Goal: Transaction & Acquisition: Book appointment/travel/reservation

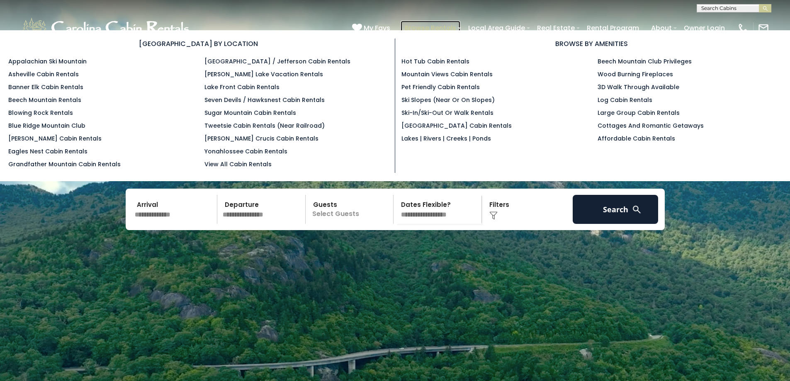
click at [443, 29] on link "Browse Rentals" at bounding box center [431, 28] width 60 height 15
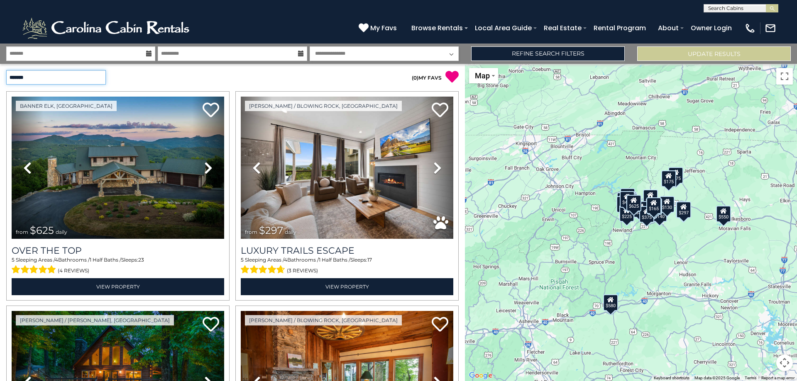
click at [99, 77] on select "**********" at bounding box center [56, 77] width 100 height 15
click at [6, 70] on select "**********" at bounding box center [56, 77] width 100 height 15
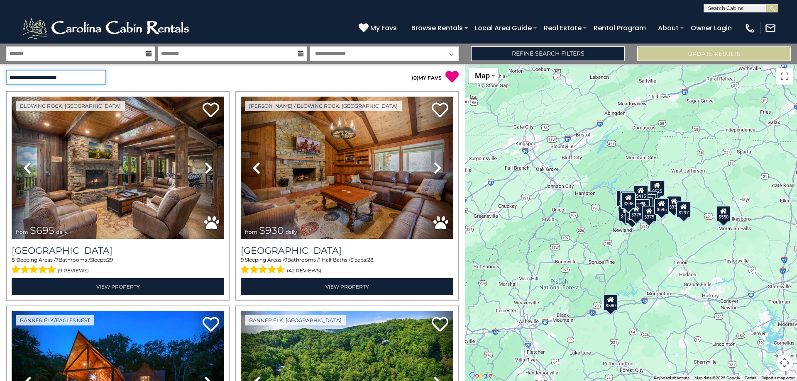
click at [99, 78] on select "**********" at bounding box center [56, 77] width 100 height 15
select select "*********"
click at [6, 70] on select "**********" at bounding box center [56, 77] width 100 height 15
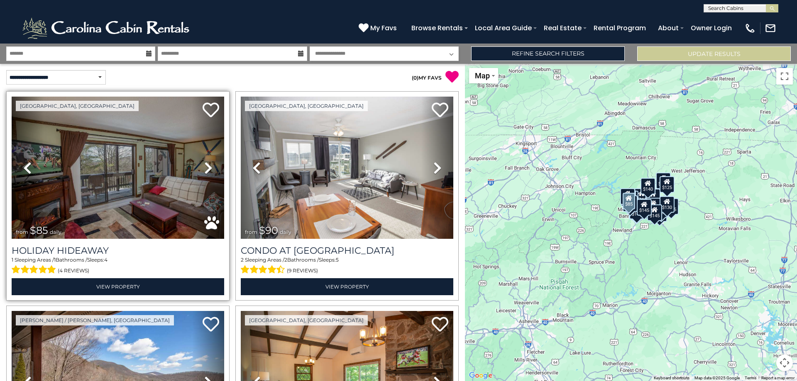
click at [204, 162] on icon at bounding box center [208, 167] width 8 height 13
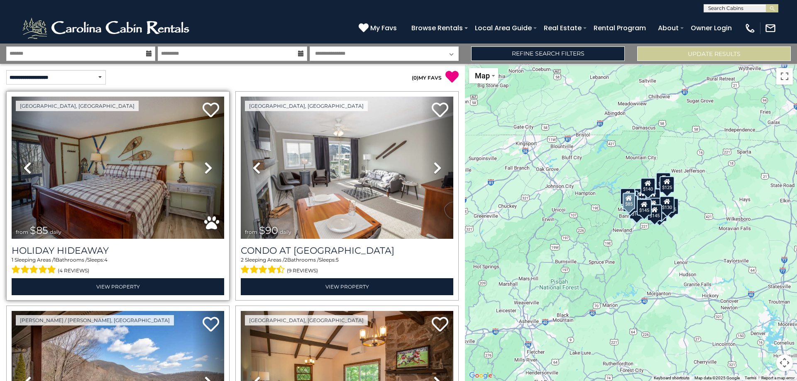
click at [204, 162] on icon at bounding box center [208, 167] width 8 height 13
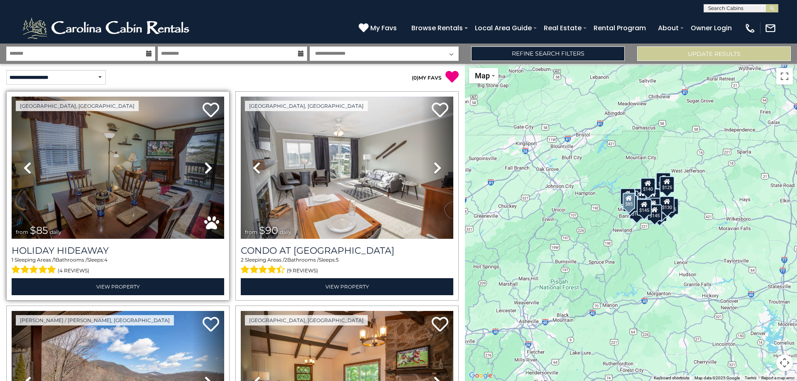
click at [204, 163] on icon at bounding box center [208, 167] width 8 height 13
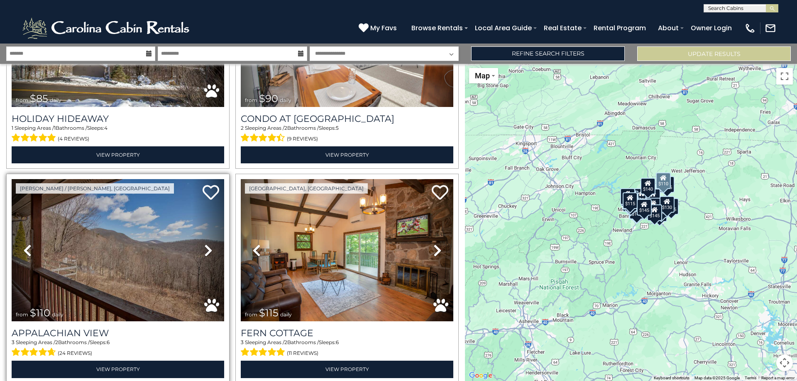
scroll to position [166, 0]
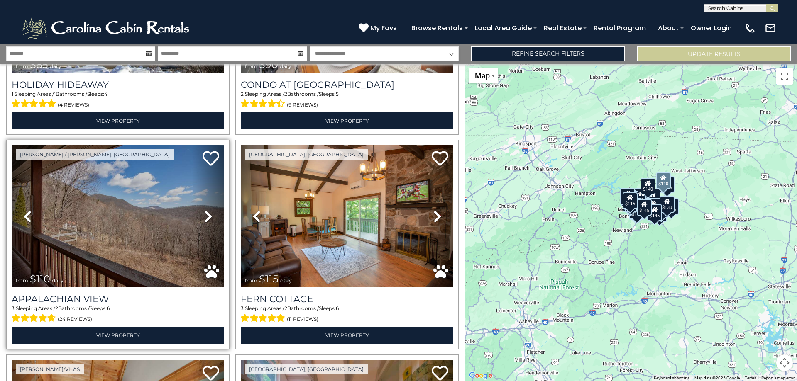
click at [210, 215] on icon at bounding box center [208, 216] width 8 height 13
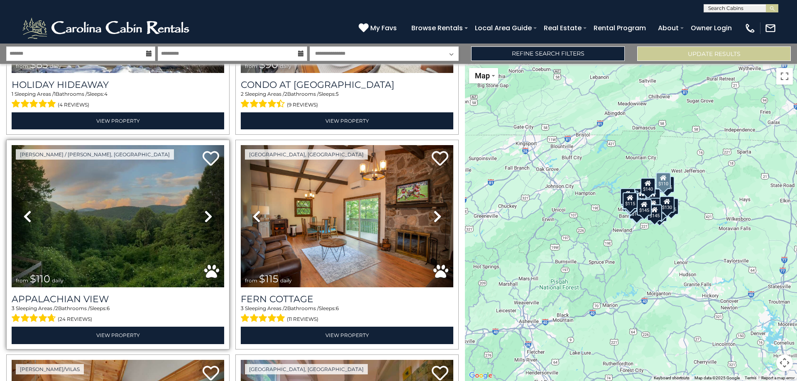
click at [211, 214] on link "Next" at bounding box center [208, 216] width 32 height 142
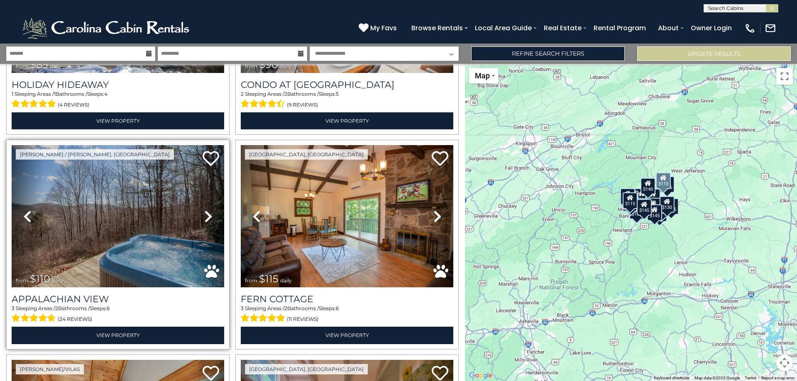
click at [211, 214] on link "Next" at bounding box center [208, 216] width 32 height 142
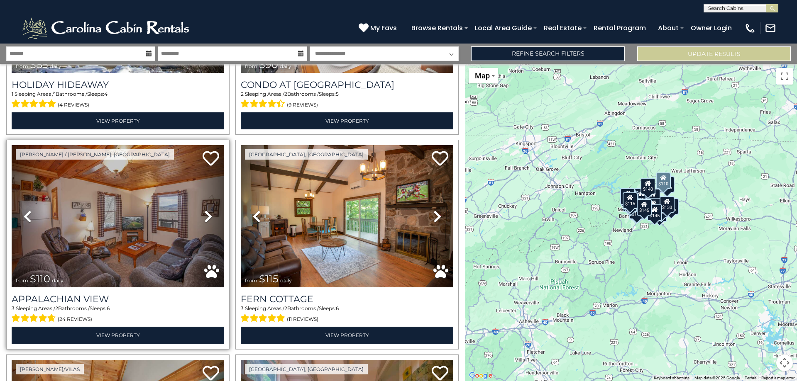
click at [209, 214] on icon at bounding box center [208, 216] width 8 height 13
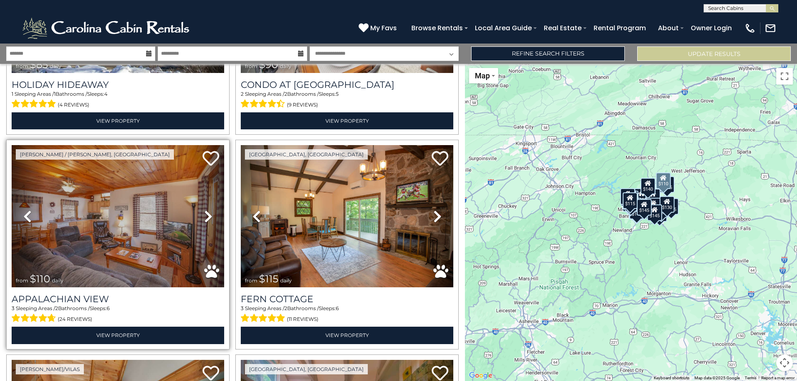
click at [209, 214] on icon at bounding box center [208, 216] width 8 height 13
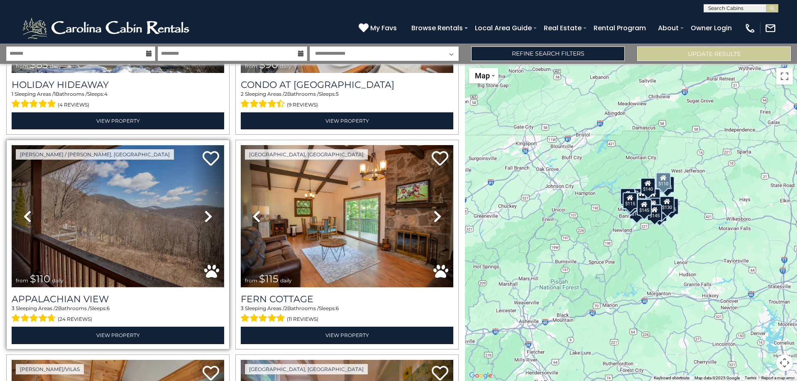
click at [127, 204] on img at bounding box center [118, 216] width 212 height 142
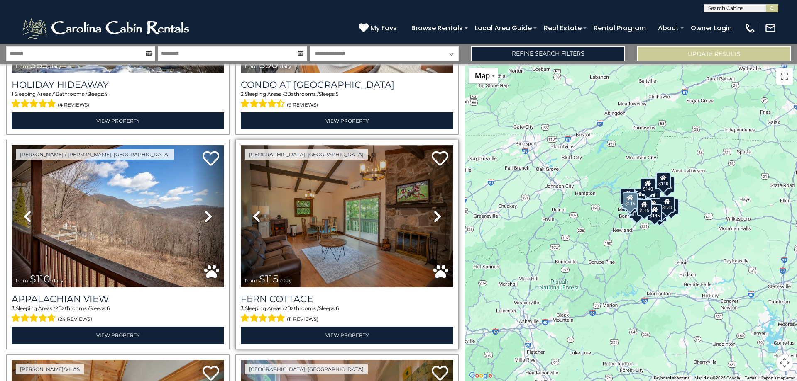
click at [351, 200] on img at bounding box center [347, 216] width 212 height 142
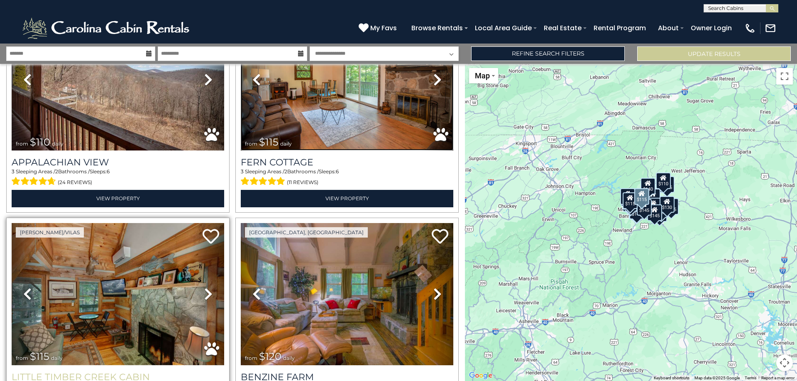
scroll to position [415, 0]
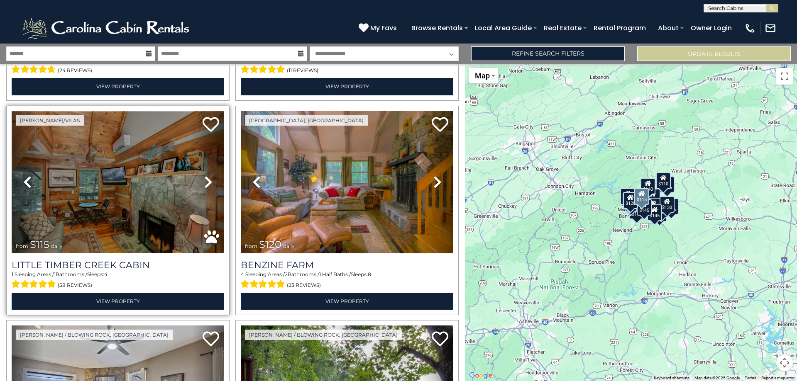
click at [147, 189] on img at bounding box center [118, 182] width 212 height 142
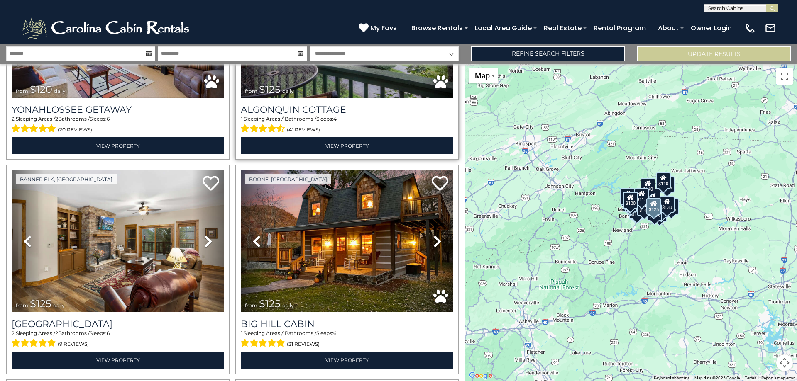
scroll to position [788, 0]
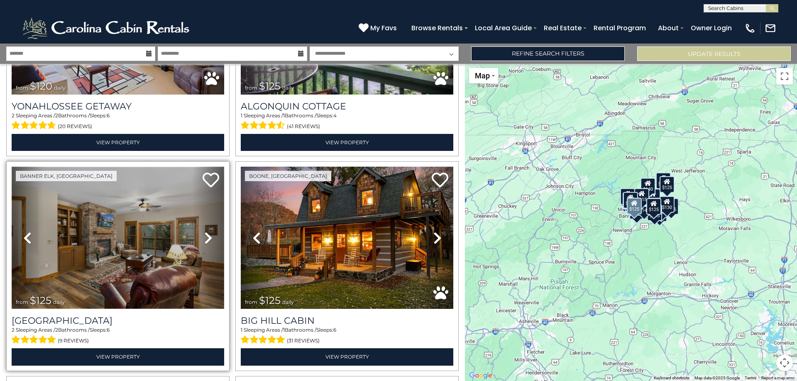
click at [130, 216] on img at bounding box center [118, 238] width 212 height 142
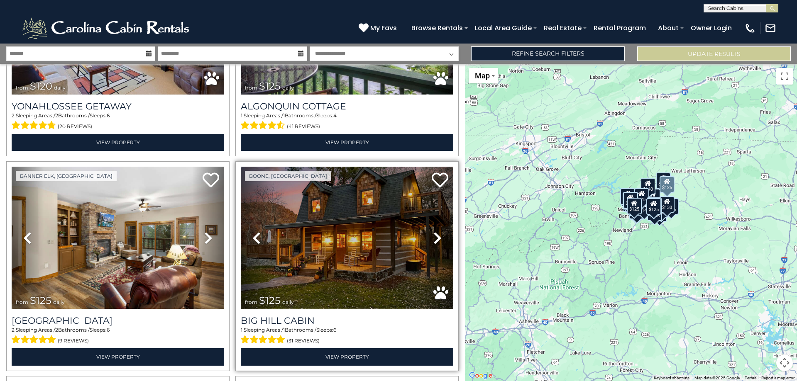
click at [356, 253] on img at bounding box center [347, 238] width 212 height 142
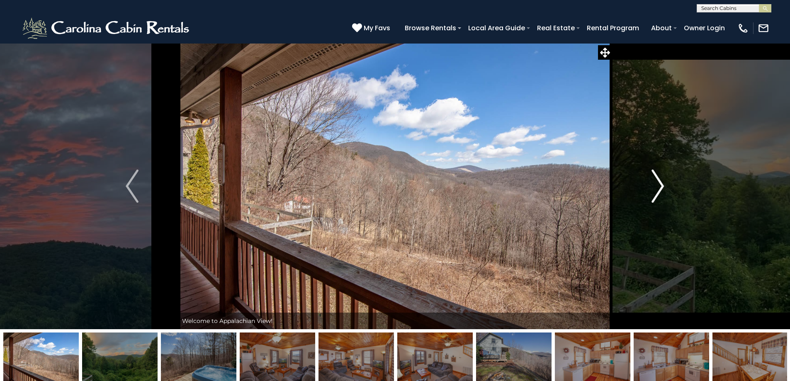
click at [662, 188] on img "Next" at bounding box center [658, 186] width 12 height 33
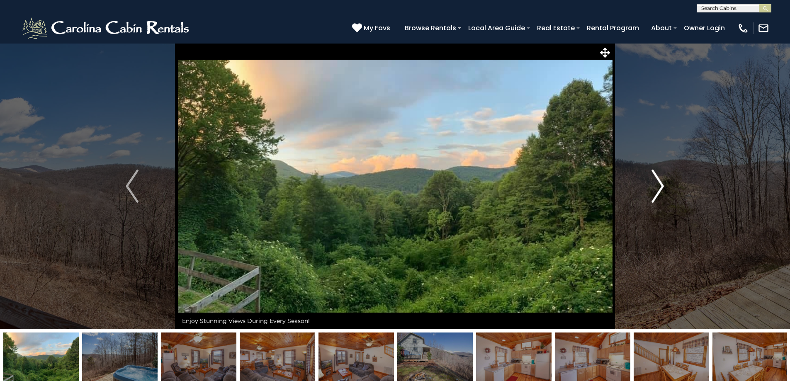
click at [662, 188] on img "Next" at bounding box center [658, 186] width 12 height 33
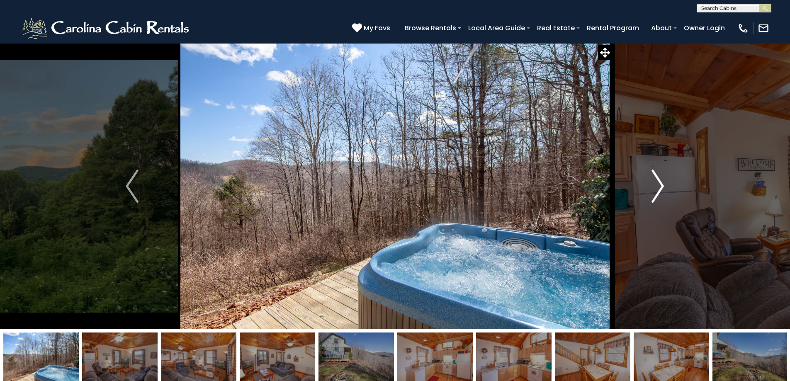
click at [662, 188] on img "Next" at bounding box center [658, 186] width 12 height 33
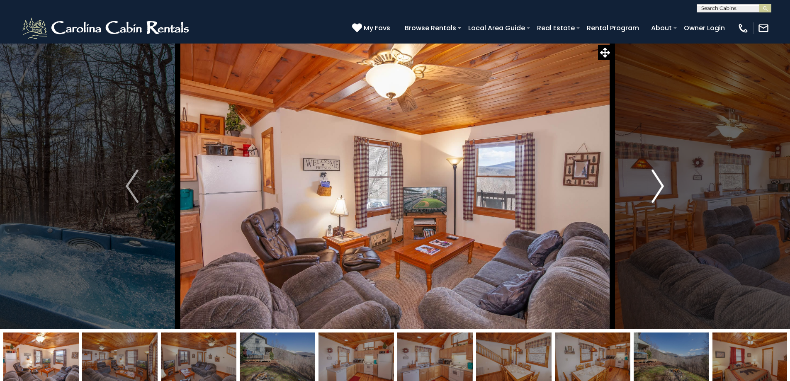
click at [662, 188] on img "Next" at bounding box center [658, 186] width 12 height 33
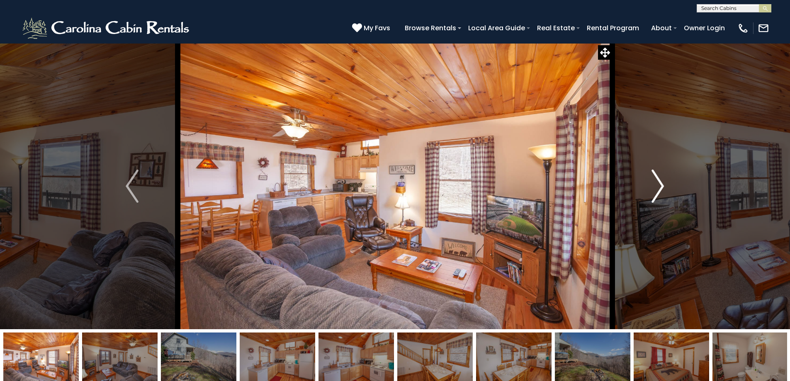
click at [662, 188] on img "Next" at bounding box center [658, 186] width 12 height 33
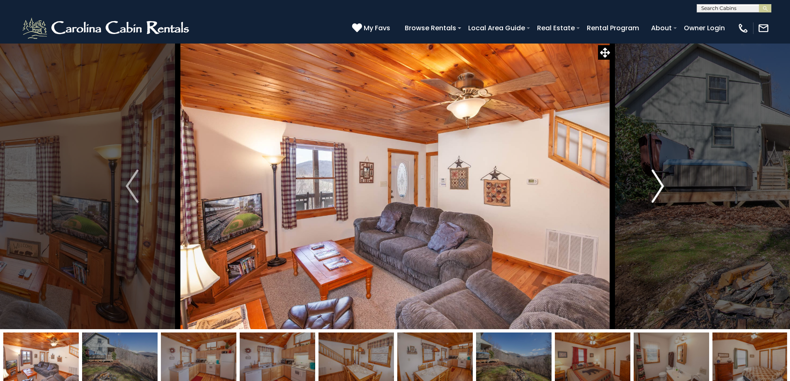
click at [662, 188] on img "Next" at bounding box center [658, 186] width 12 height 33
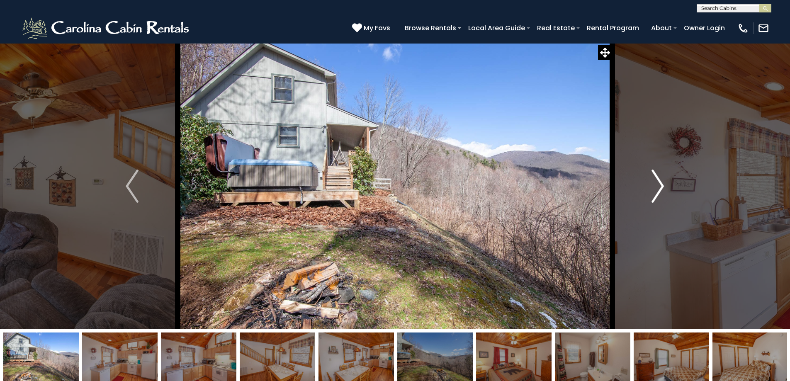
click at [662, 188] on img "Next" at bounding box center [658, 186] width 12 height 33
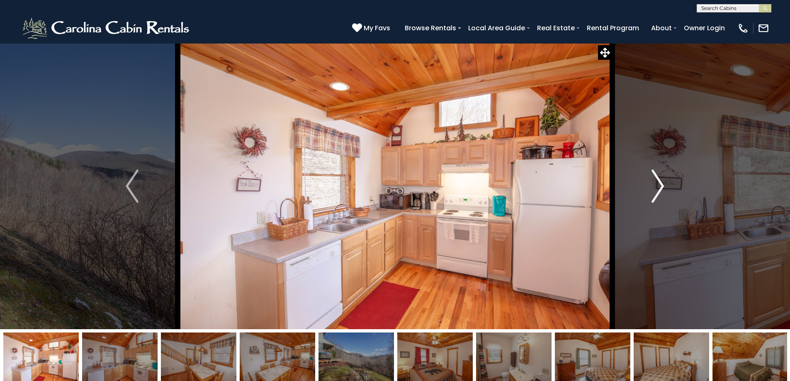
click at [662, 188] on img "Next" at bounding box center [658, 186] width 12 height 33
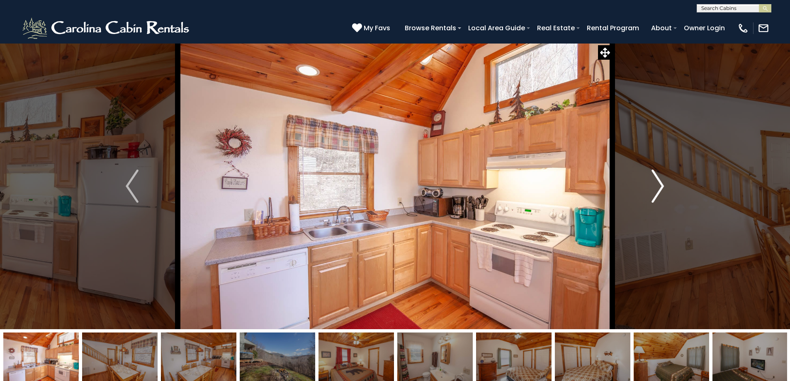
click at [662, 188] on img "Next" at bounding box center [658, 186] width 12 height 33
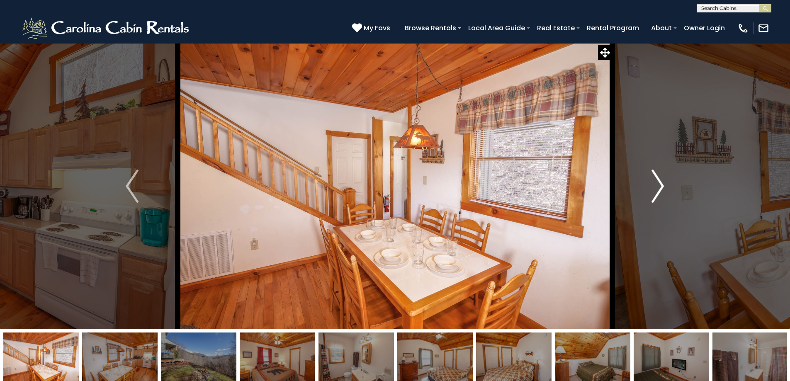
click at [662, 188] on img "Next" at bounding box center [658, 186] width 12 height 33
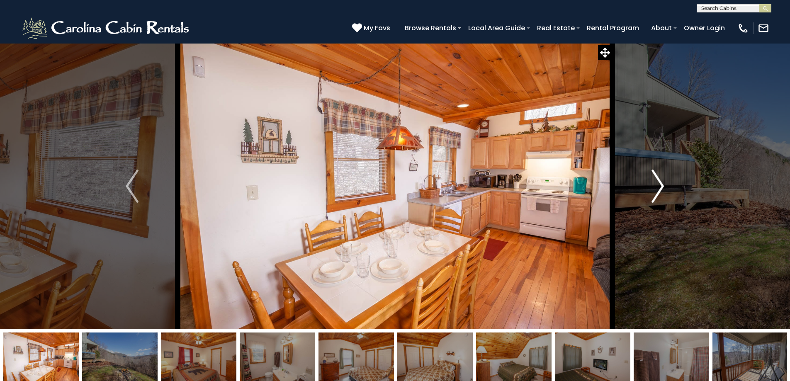
click at [662, 188] on img "Next" at bounding box center [658, 186] width 12 height 33
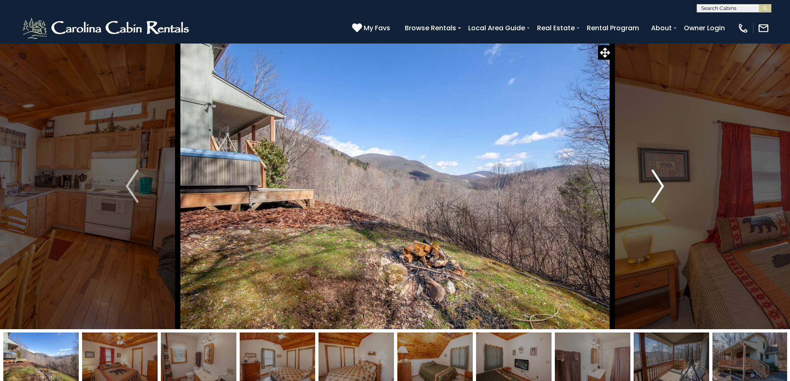
click at [662, 188] on img "Next" at bounding box center [658, 186] width 12 height 33
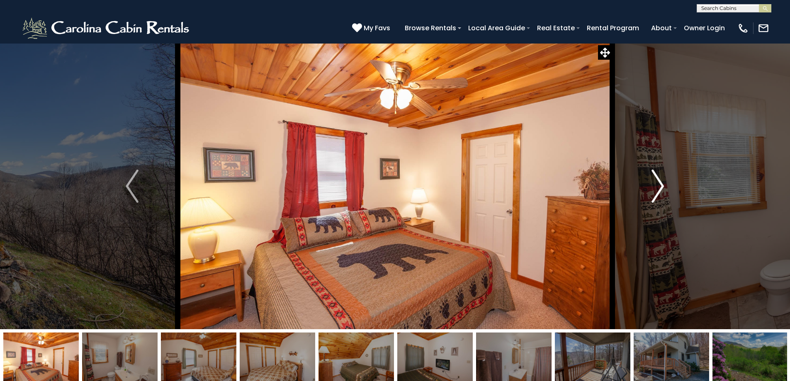
click at [662, 188] on img "Next" at bounding box center [658, 186] width 12 height 33
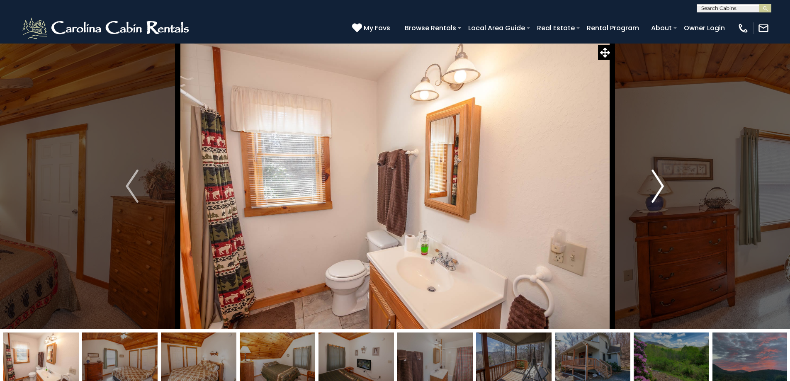
click at [662, 188] on img "Next" at bounding box center [658, 186] width 12 height 33
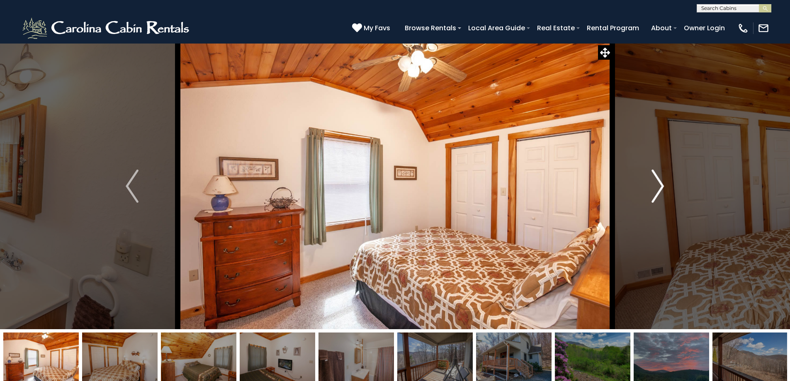
click at [662, 188] on img "Next" at bounding box center [658, 186] width 12 height 33
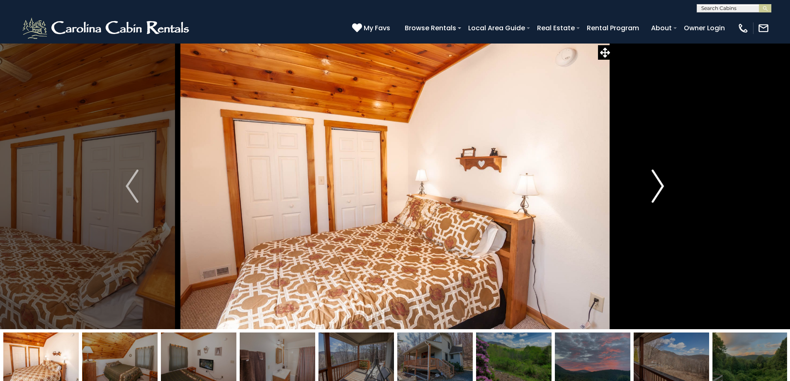
click at [662, 188] on img "Next" at bounding box center [658, 186] width 12 height 33
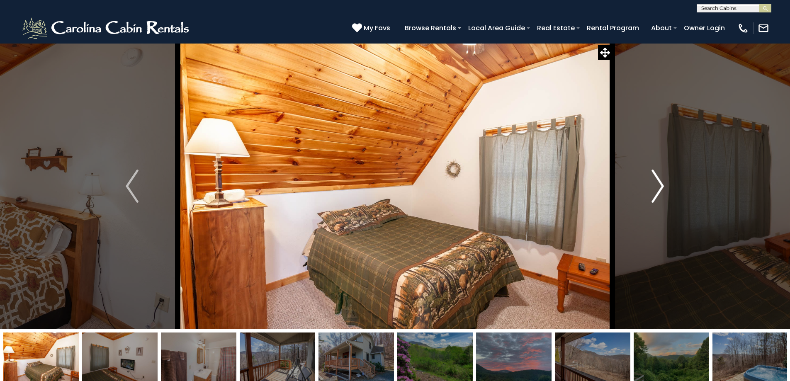
click at [662, 188] on img "Next" at bounding box center [658, 186] width 12 height 33
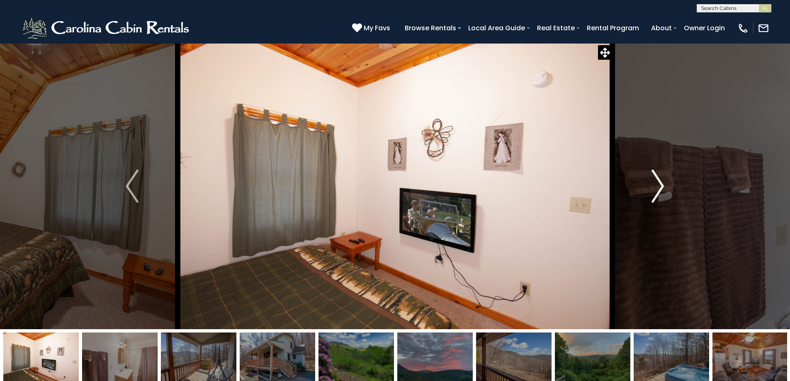
click at [662, 188] on img "Next" at bounding box center [658, 186] width 12 height 33
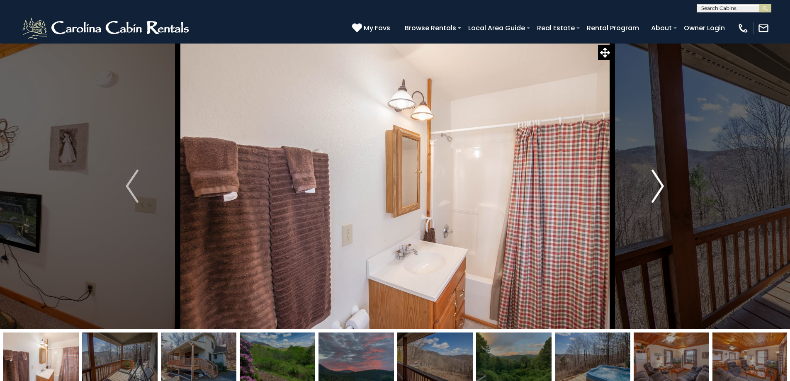
click at [662, 188] on img "Next" at bounding box center [658, 186] width 12 height 33
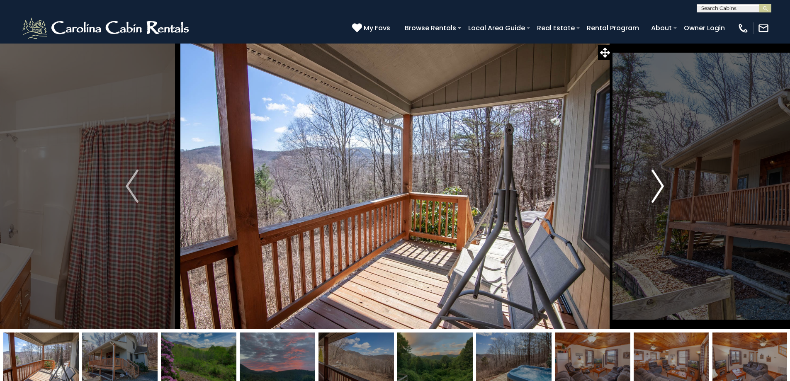
click at [662, 188] on img "Next" at bounding box center [658, 186] width 12 height 33
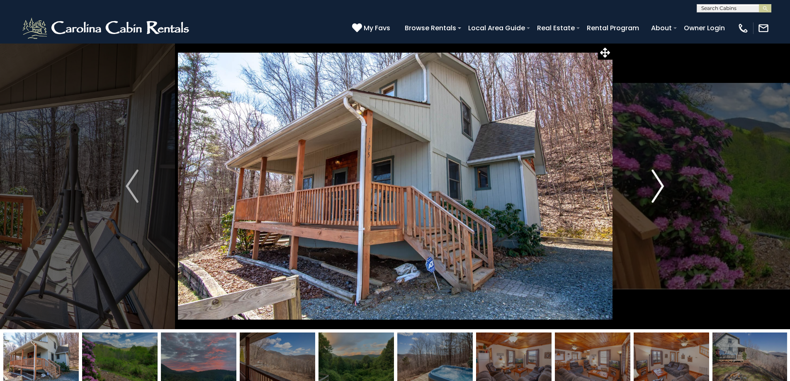
click at [662, 188] on img "Next" at bounding box center [658, 186] width 12 height 33
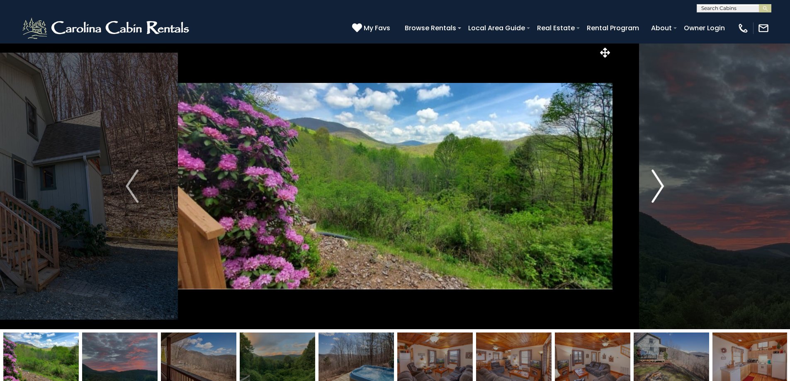
click at [662, 188] on img "Next" at bounding box center [658, 186] width 12 height 33
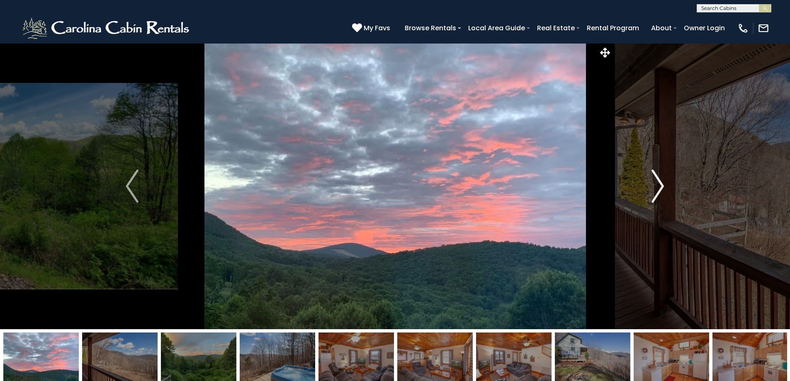
click at [662, 188] on img "Next" at bounding box center [658, 186] width 12 height 33
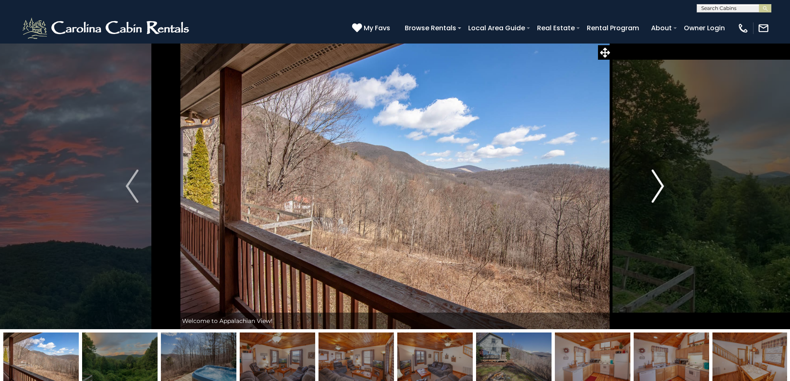
click at [662, 188] on img "Next" at bounding box center [658, 186] width 12 height 33
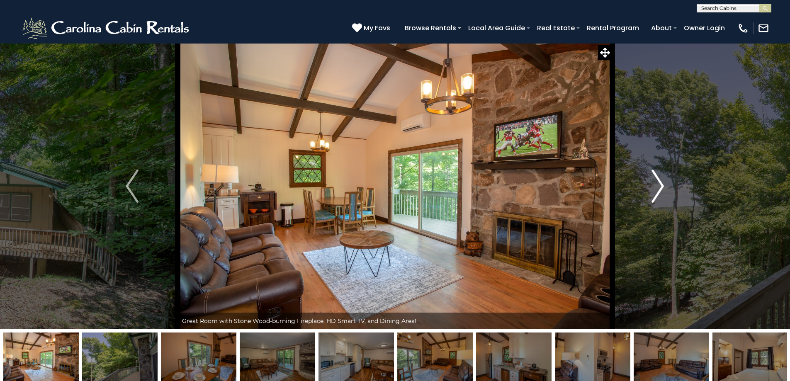
click at [658, 190] on img "Next" at bounding box center [658, 186] width 12 height 33
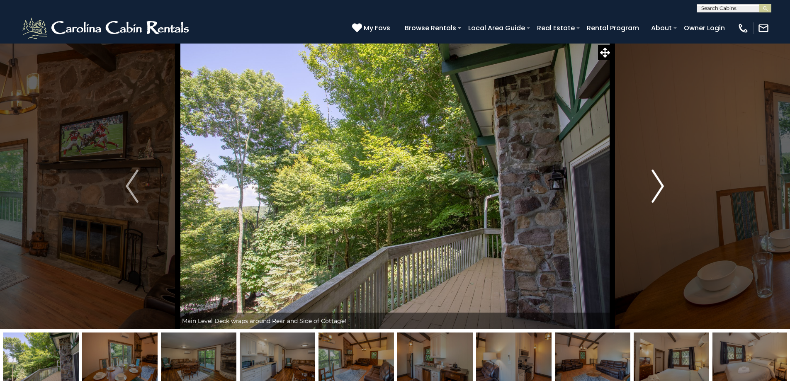
click at [658, 190] on img "Next" at bounding box center [658, 186] width 12 height 33
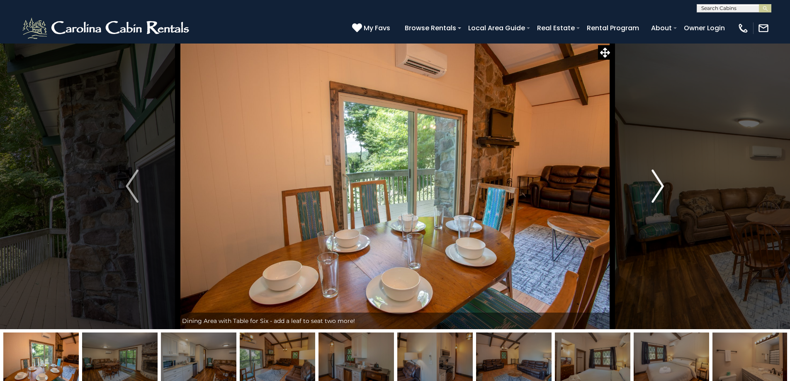
click at [658, 190] on img "Next" at bounding box center [658, 186] width 12 height 33
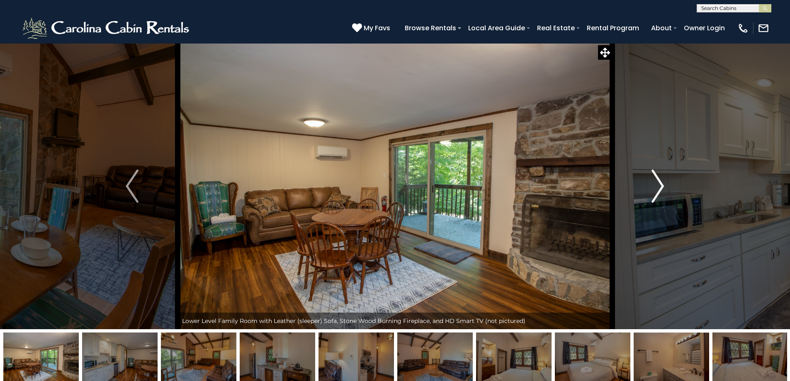
click at [658, 190] on img "Next" at bounding box center [658, 186] width 12 height 33
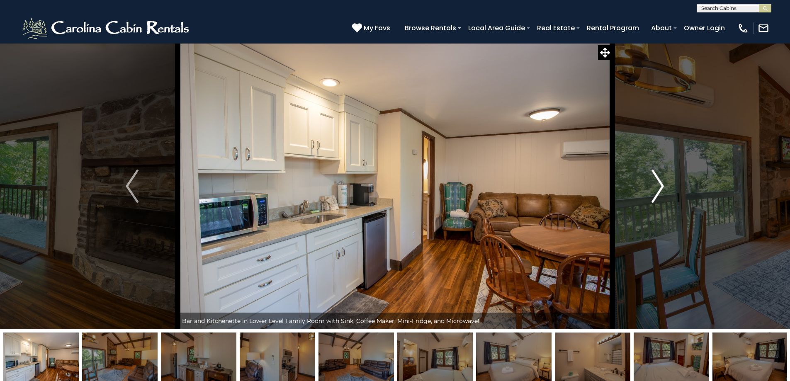
click at [658, 190] on img "Next" at bounding box center [658, 186] width 12 height 33
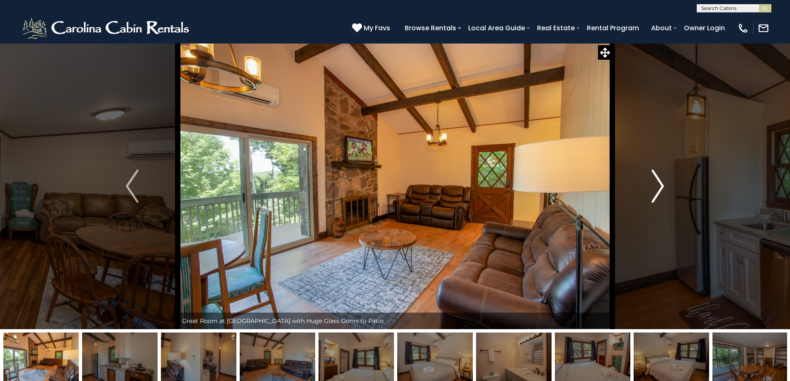
click at [658, 190] on img "Next" at bounding box center [658, 186] width 12 height 33
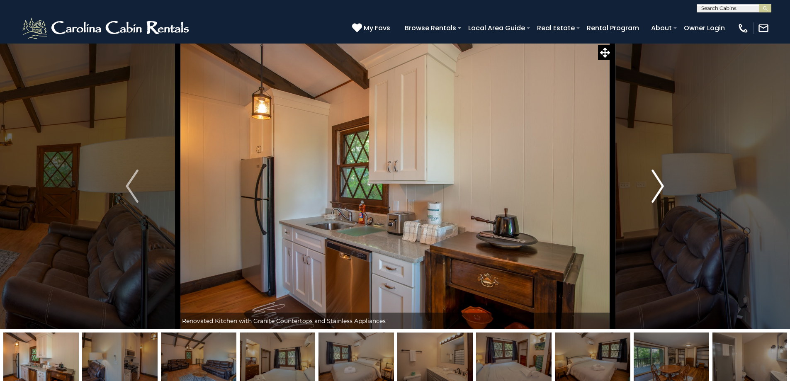
click at [658, 190] on img "Next" at bounding box center [658, 186] width 12 height 33
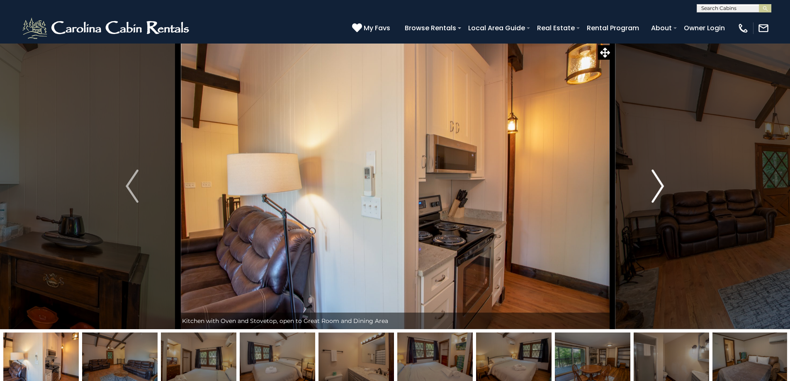
click at [656, 190] on img "Next" at bounding box center [658, 186] width 12 height 33
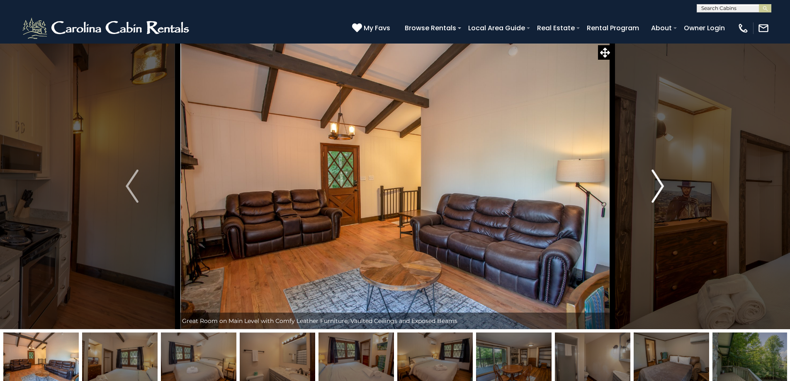
click at [656, 190] on img "Next" at bounding box center [658, 186] width 12 height 33
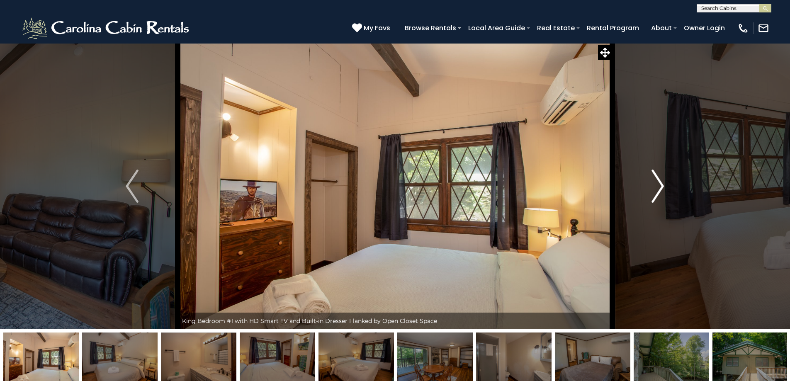
click at [656, 190] on img "Next" at bounding box center [658, 186] width 12 height 33
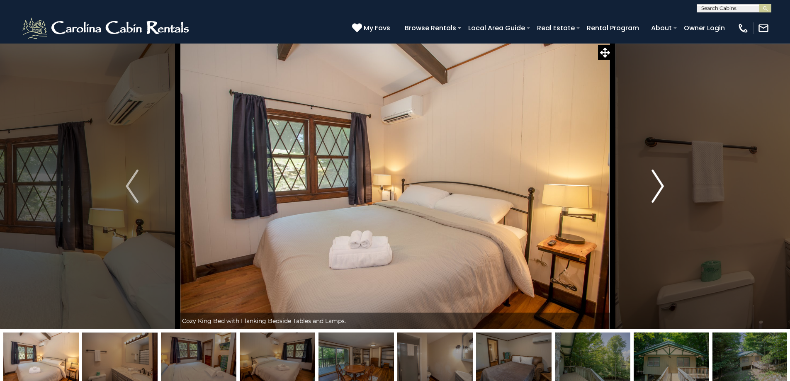
click at [656, 190] on img "Next" at bounding box center [658, 186] width 12 height 33
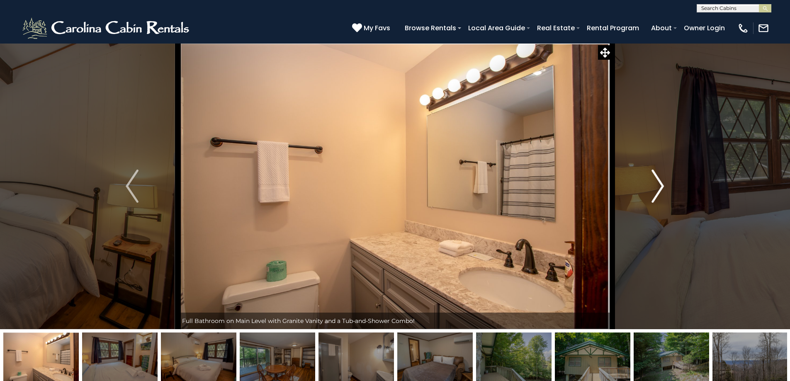
click at [656, 190] on img "Next" at bounding box center [658, 186] width 12 height 33
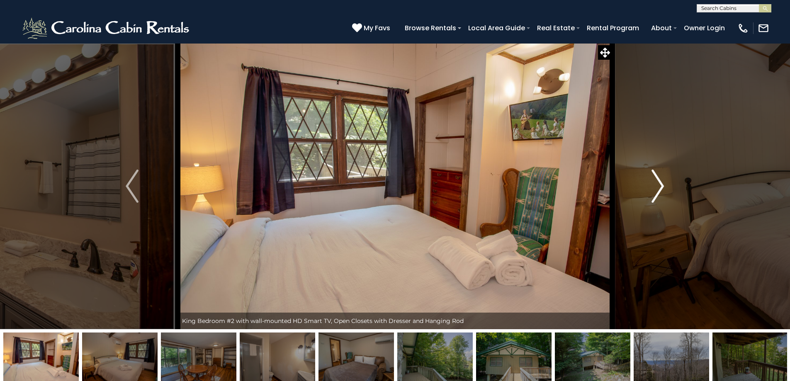
click at [656, 190] on img "Next" at bounding box center [658, 186] width 12 height 33
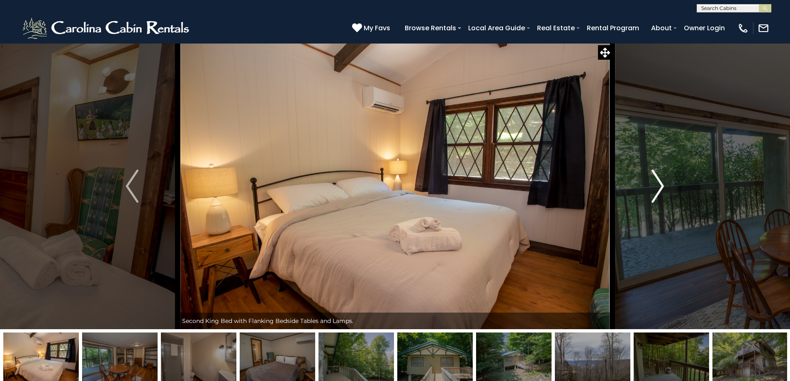
click at [656, 190] on img "Next" at bounding box center [658, 186] width 12 height 33
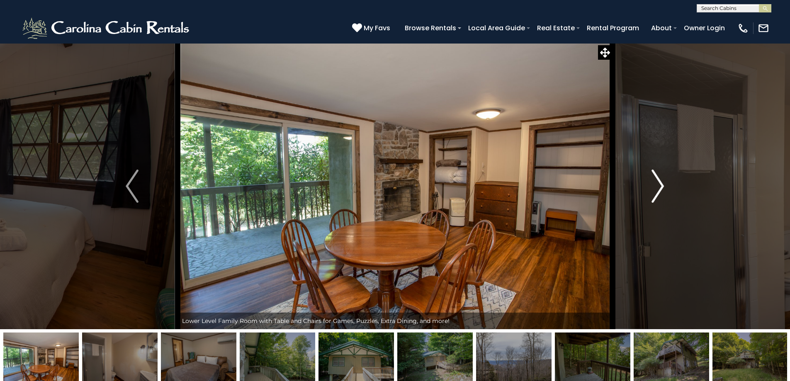
click at [656, 190] on img "Next" at bounding box center [658, 186] width 12 height 33
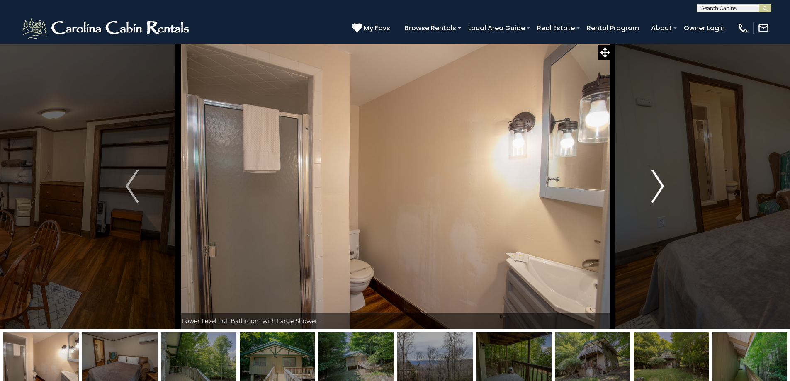
click at [656, 190] on img "Next" at bounding box center [658, 186] width 12 height 33
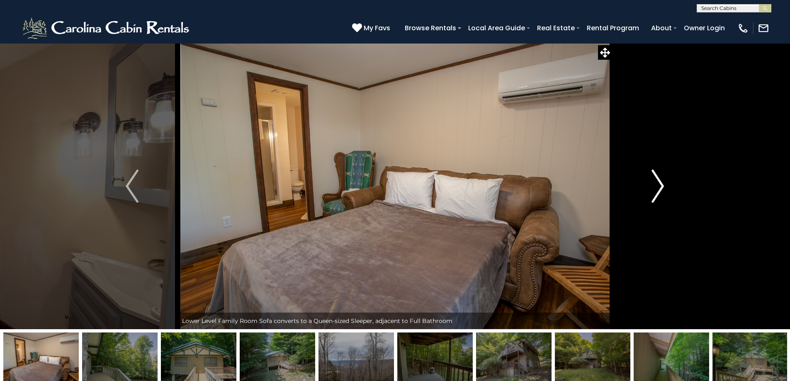
click at [656, 190] on img "Next" at bounding box center [658, 186] width 12 height 33
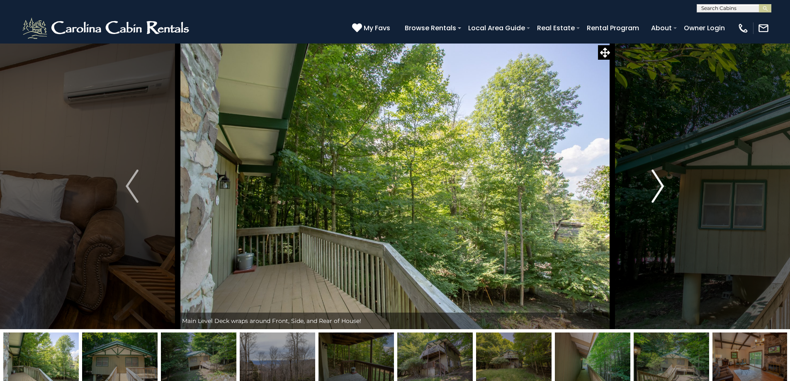
click at [656, 190] on img "Next" at bounding box center [658, 186] width 12 height 33
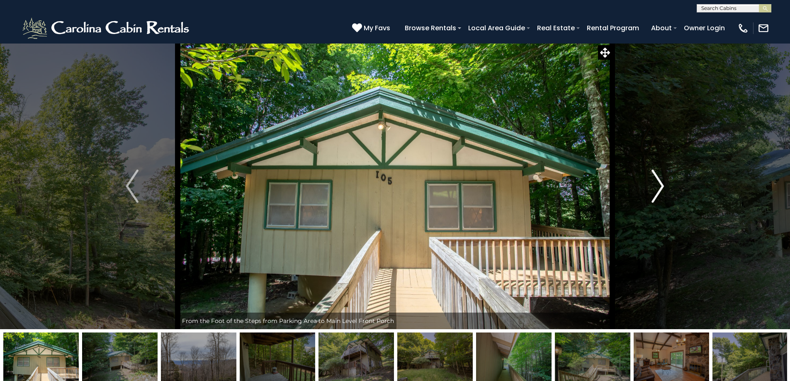
click at [656, 190] on img "Next" at bounding box center [658, 186] width 12 height 33
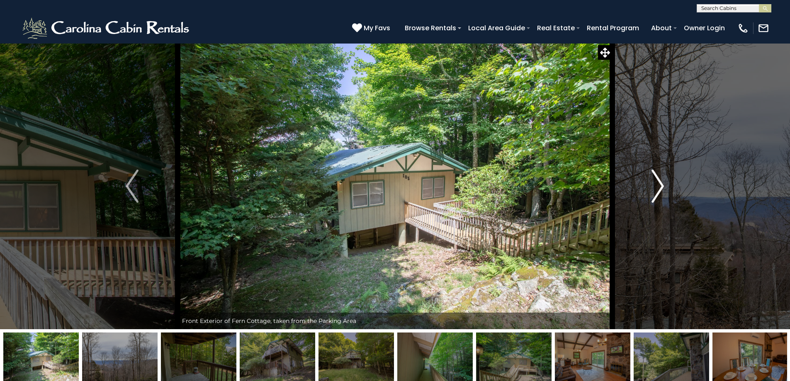
click at [656, 190] on img "Next" at bounding box center [658, 186] width 12 height 33
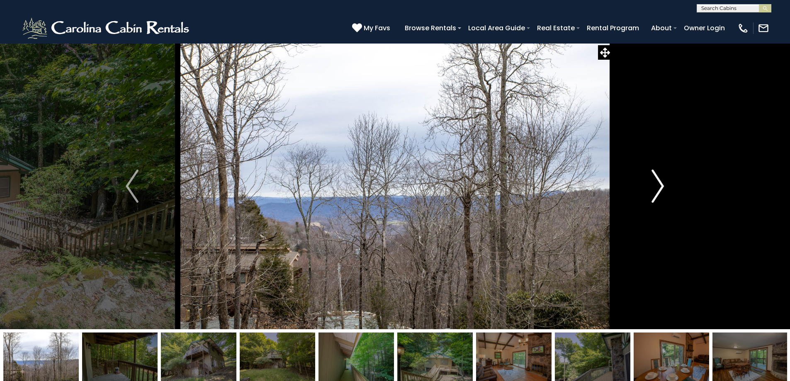
click at [656, 190] on img "Next" at bounding box center [658, 186] width 12 height 33
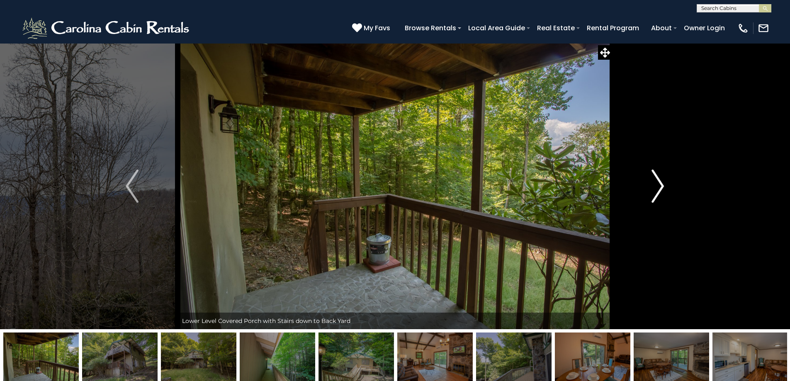
click at [656, 190] on img "Next" at bounding box center [658, 186] width 12 height 33
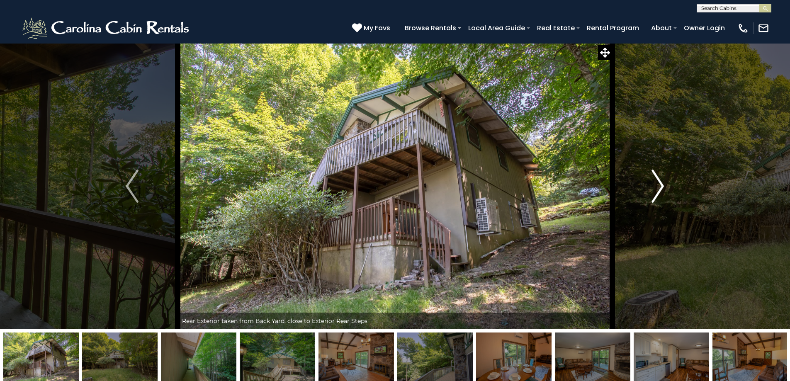
click at [656, 190] on img "Next" at bounding box center [658, 186] width 12 height 33
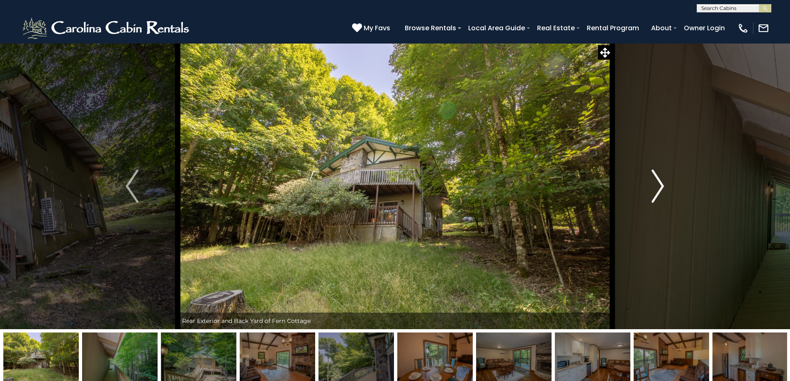
click at [656, 190] on img "Next" at bounding box center [658, 186] width 12 height 33
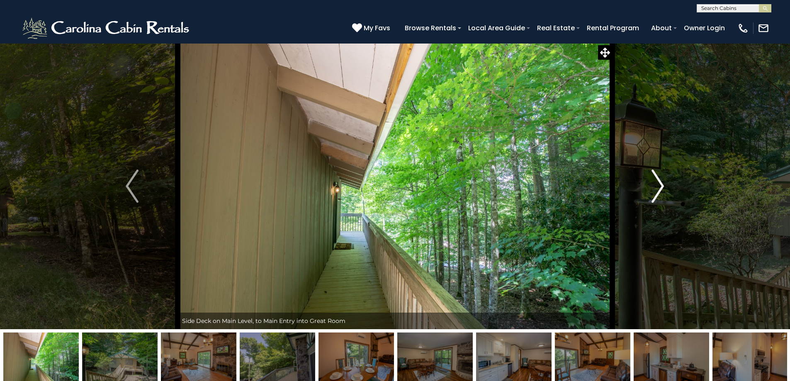
click at [656, 190] on img "Next" at bounding box center [658, 186] width 12 height 33
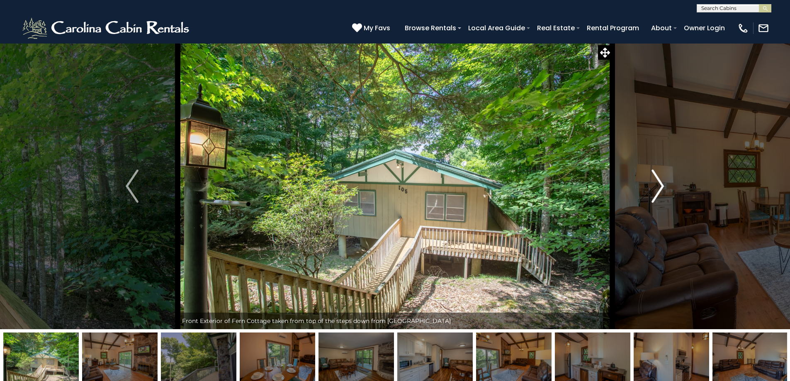
click at [656, 190] on img "Next" at bounding box center [658, 186] width 12 height 33
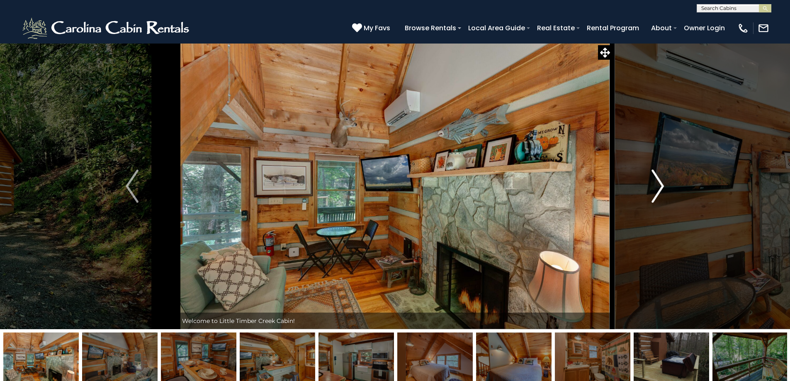
click at [662, 185] on img "Next" at bounding box center [658, 186] width 12 height 33
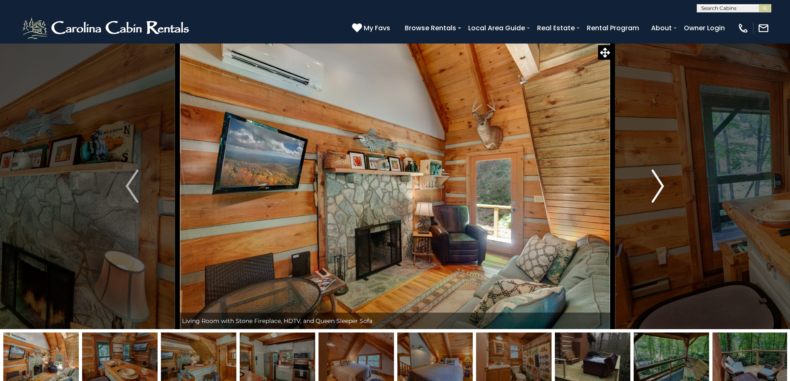
click at [662, 185] on img "Next" at bounding box center [658, 186] width 12 height 33
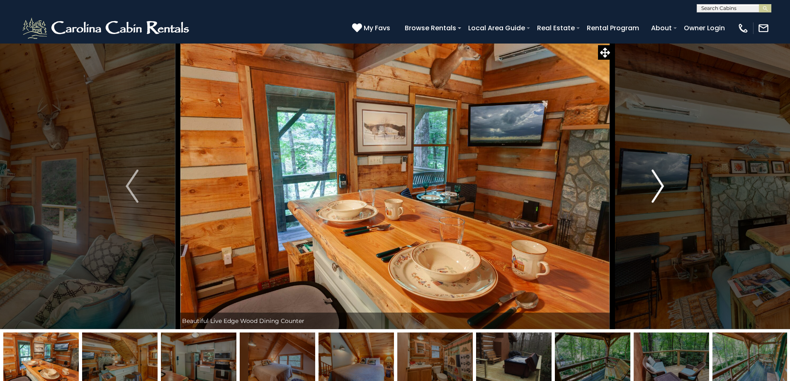
click at [662, 185] on img "Next" at bounding box center [658, 186] width 12 height 33
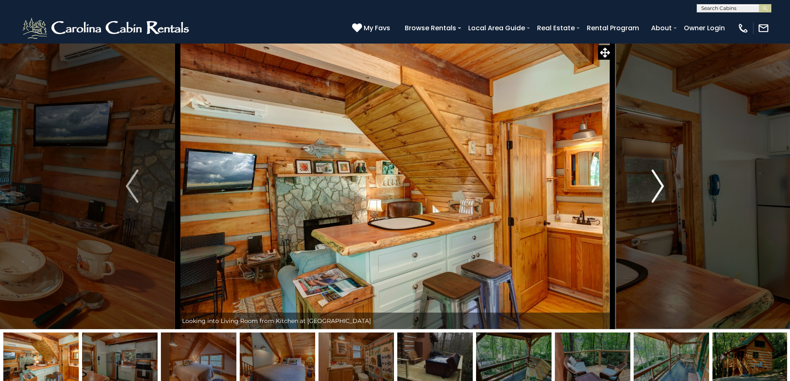
click at [662, 185] on img "Next" at bounding box center [658, 186] width 12 height 33
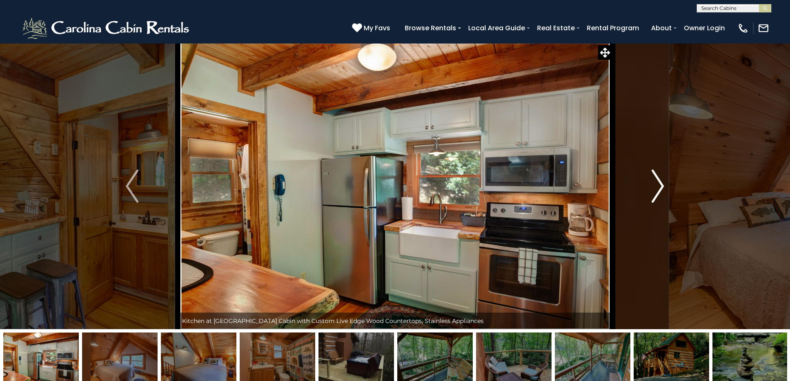
click at [662, 185] on img "Next" at bounding box center [658, 186] width 12 height 33
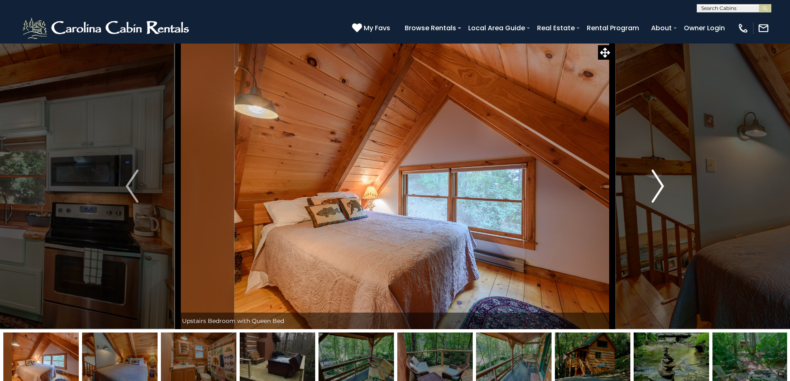
click at [662, 185] on img "Next" at bounding box center [658, 186] width 12 height 33
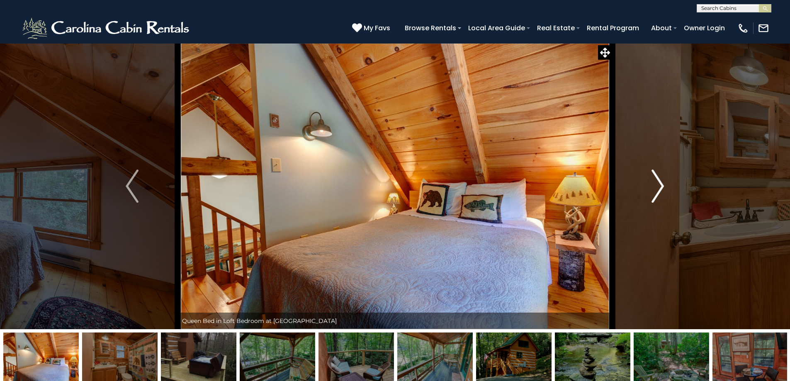
click at [662, 185] on img "Next" at bounding box center [658, 186] width 12 height 33
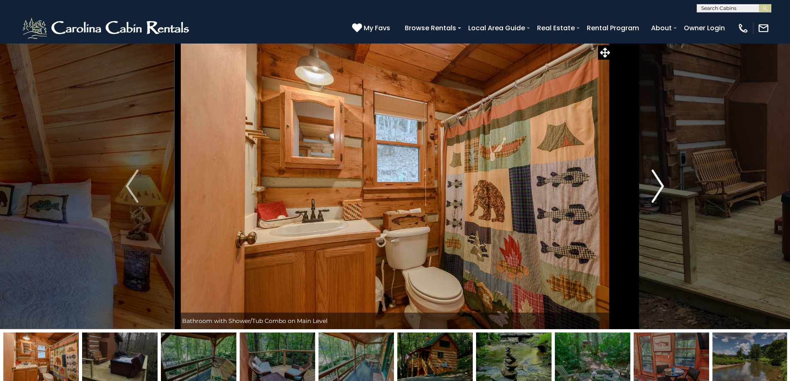
click at [662, 185] on img "Next" at bounding box center [658, 186] width 12 height 33
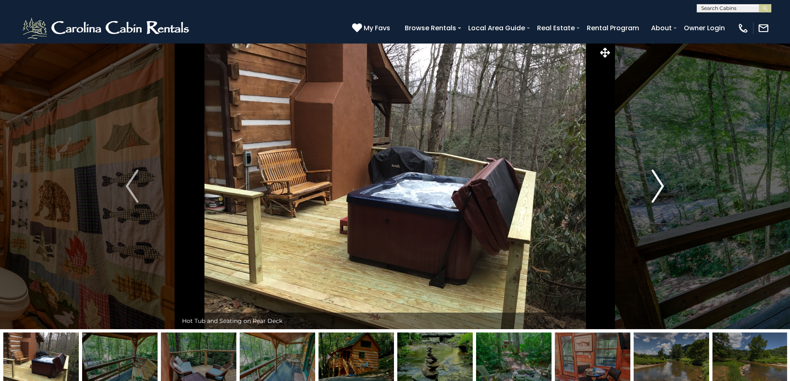
click at [662, 185] on img "Next" at bounding box center [658, 186] width 12 height 33
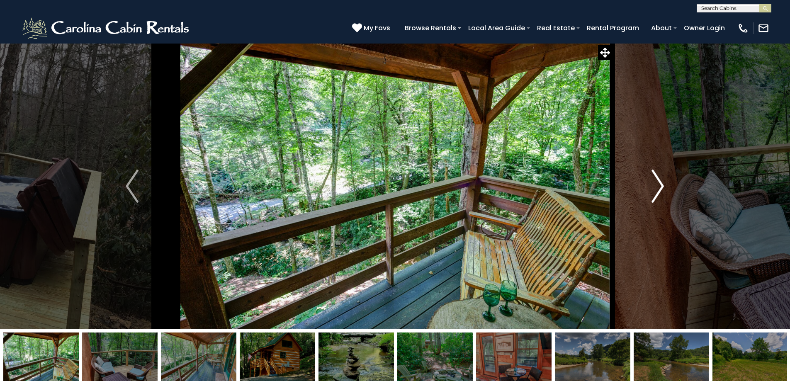
click at [662, 185] on img "Next" at bounding box center [658, 186] width 12 height 33
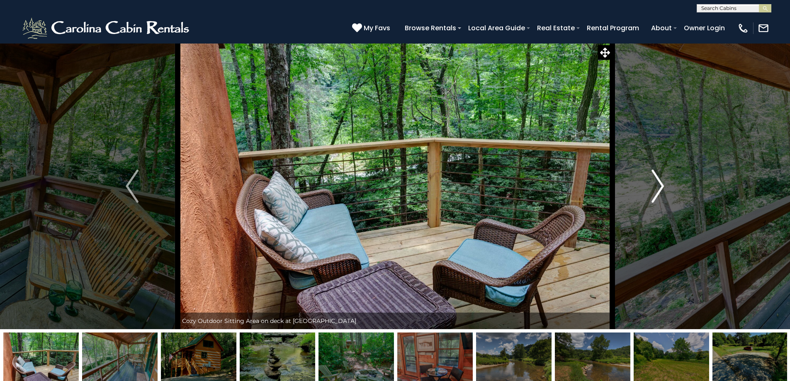
click at [662, 185] on img "Next" at bounding box center [658, 186] width 12 height 33
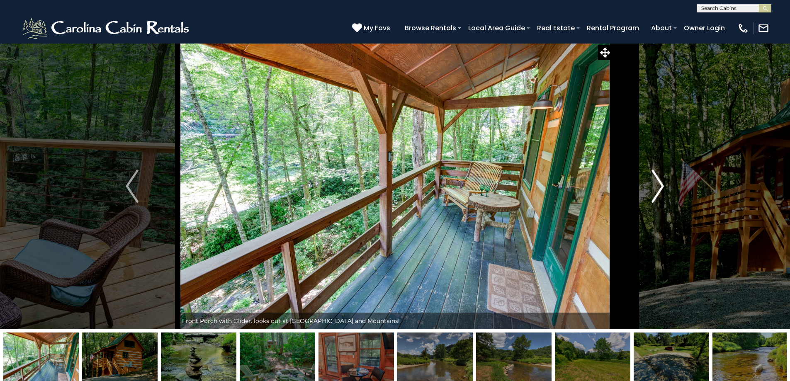
click at [662, 185] on img "Next" at bounding box center [658, 186] width 12 height 33
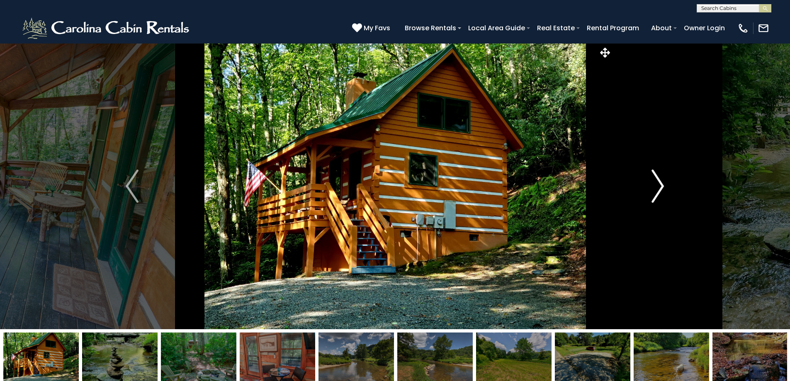
click at [662, 185] on img "Next" at bounding box center [658, 186] width 12 height 33
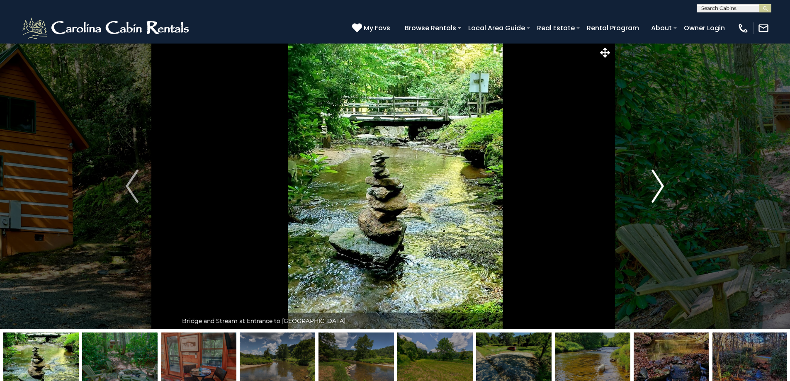
click at [662, 185] on img "Next" at bounding box center [658, 186] width 12 height 33
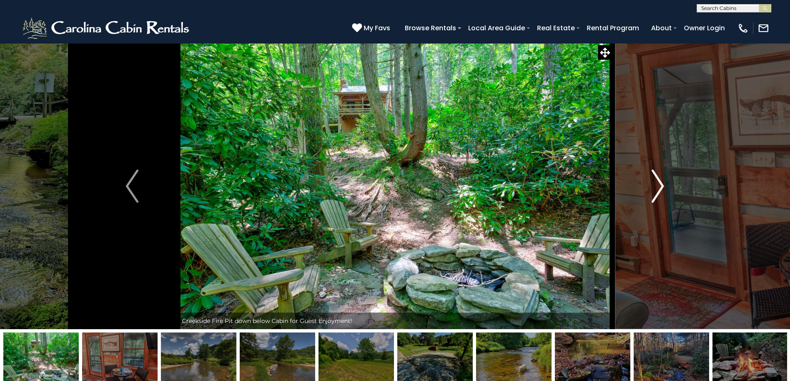
click at [662, 185] on img "Next" at bounding box center [658, 186] width 12 height 33
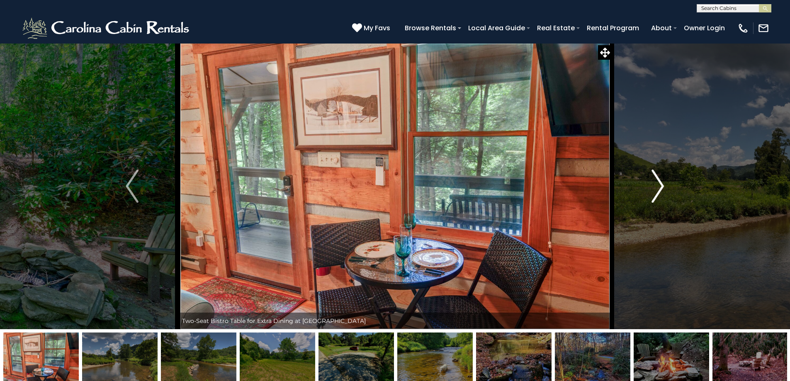
click at [662, 185] on img "Next" at bounding box center [658, 186] width 12 height 33
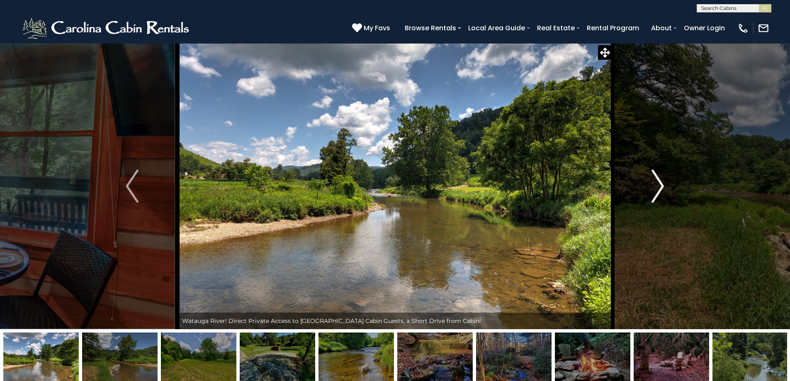
click at [662, 185] on img "Next" at bounding box center [658, 186] width 12 height 33
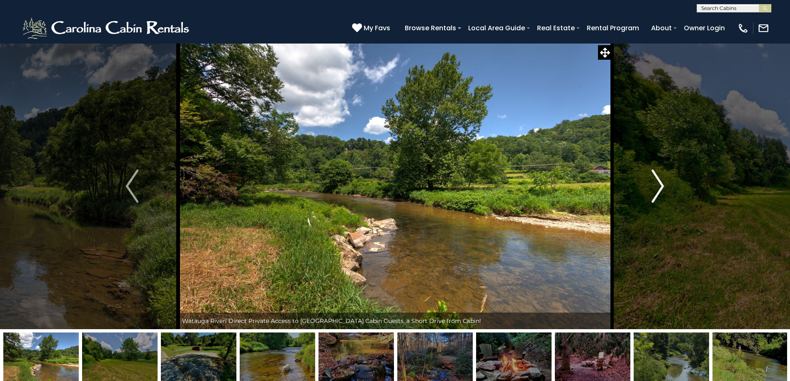
click at [662, 185] on img "Next" at bounding box center [658, 186] width 12 height 33
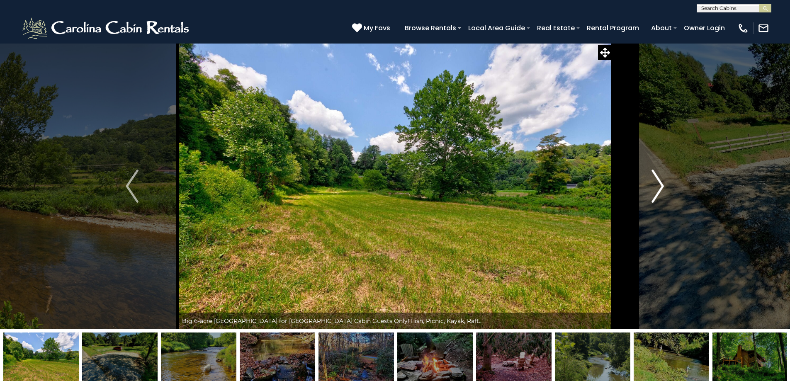
click at [662, 185] on img "Next" at bounding box center [658, 186] width 12 height 33
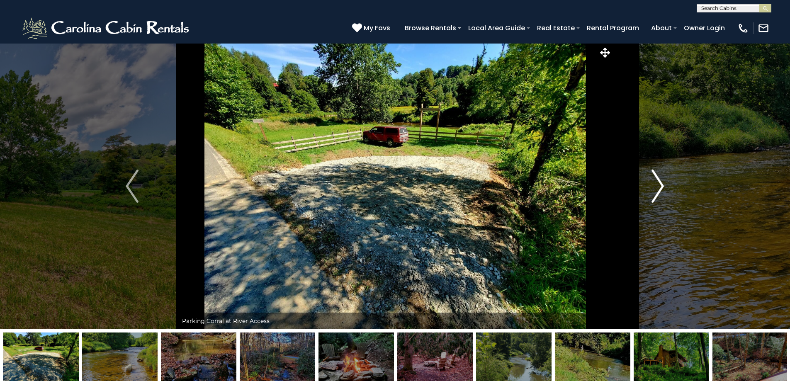
click at [662, 185] on img "Next" at bounding box center [658, 186] width 12 height 33
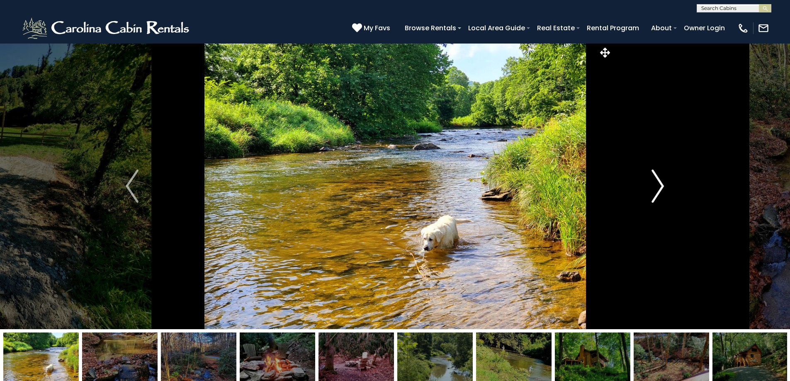
click at [662, 185] on img "Next" at bounding box center [658, 186] width 12 height 33
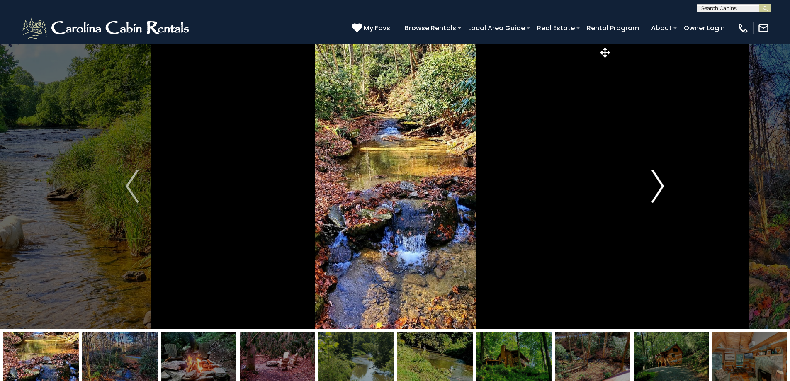
click at [662, 185] on img "Next" at bounding box center [658, 186] width 12 height 33
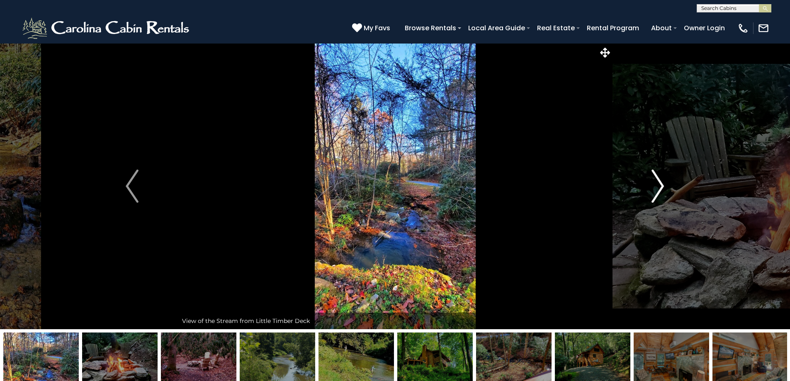
click at [662, 185] on img "Next" at bounding box center [658, 186] width 12 height 33
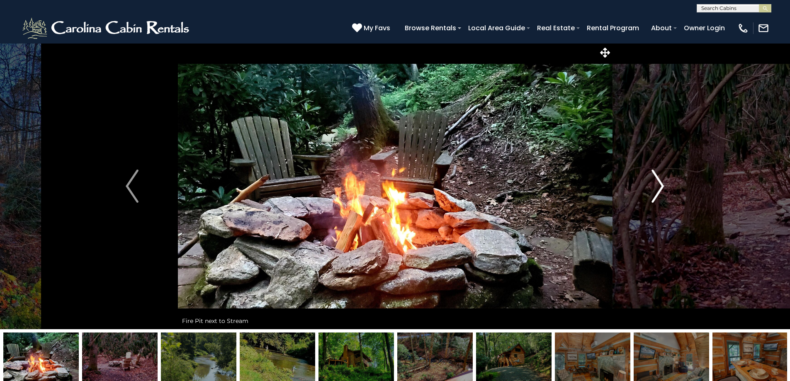
click at [662, 185] on img "Next" at bounding box center [658, 186] width 12 height 33
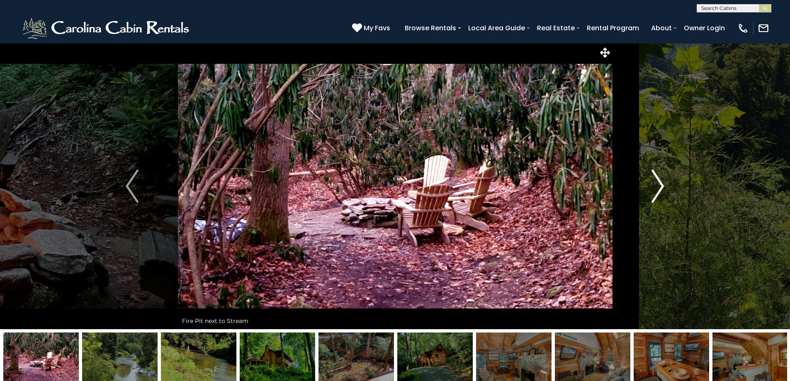
click at [662, 185] on img "Next" at bounding box center [658, 186] width 12 height 33
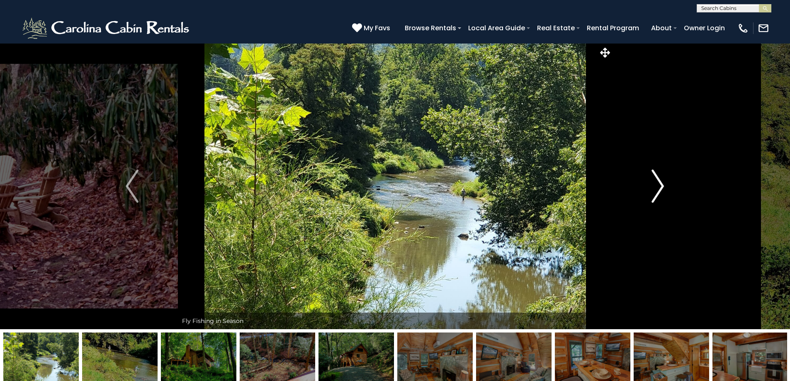
click at [662, 185] on img "Next" at bounding box center [658, 186] width 12 height 33
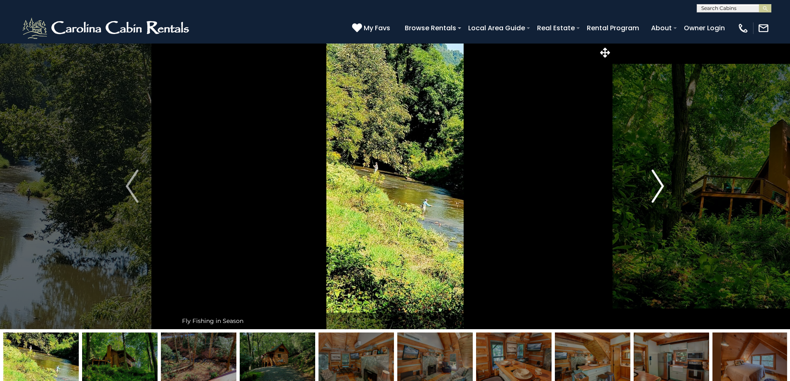
click at [662, 185] on img "Next" at bounding box center [658, 186] width 12 height 33
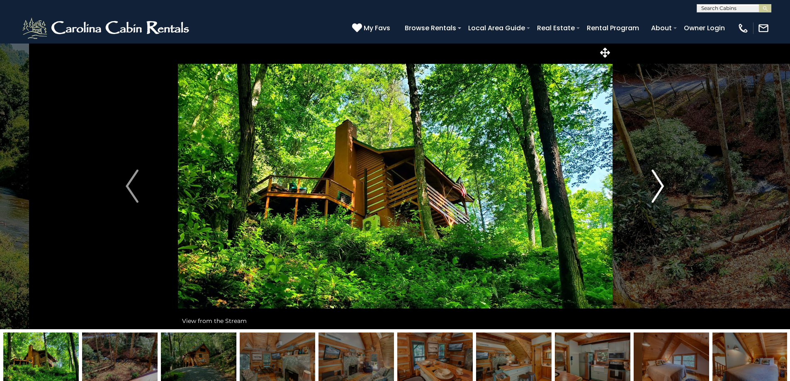
click at [662, 185] on img "Next" at bounding box center [658, 186] width 12 height 33
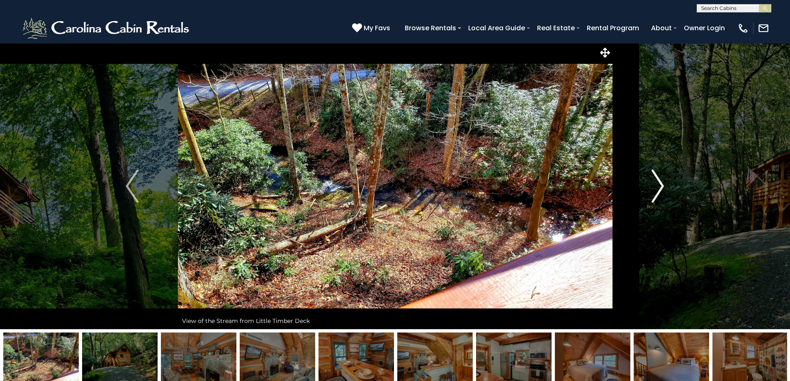
click at [662, 185] on img "Next" at bounding box center [658, 186] width 12 height 33
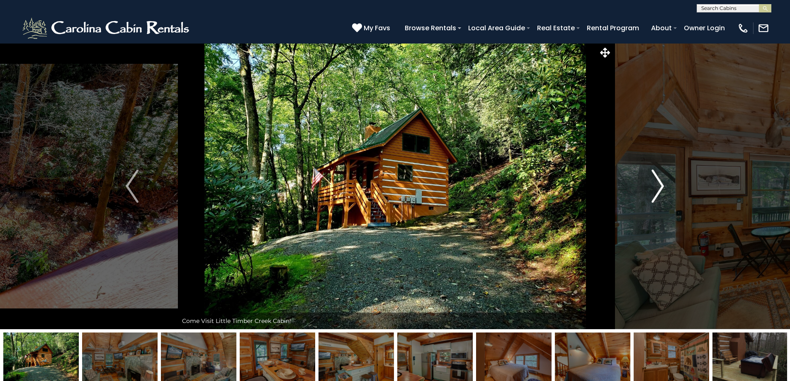
click at [662, 185] on img "Next" at bounding box center [658, 186] width 12 height 33
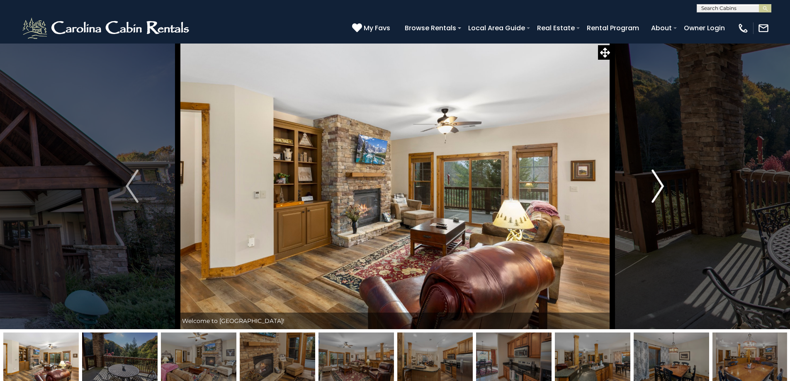
click at [656, 195] on img "Next" at bounding box center [658, 186] width 12 height 33
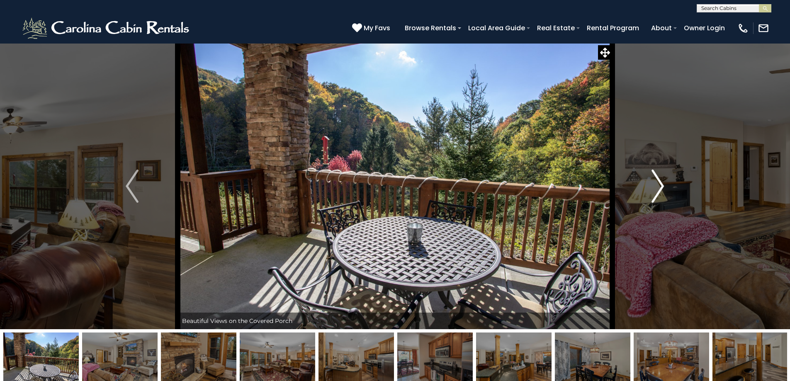
click at [656, 194] on img "Next" at bounding box center [658, 186] width 12 height 33
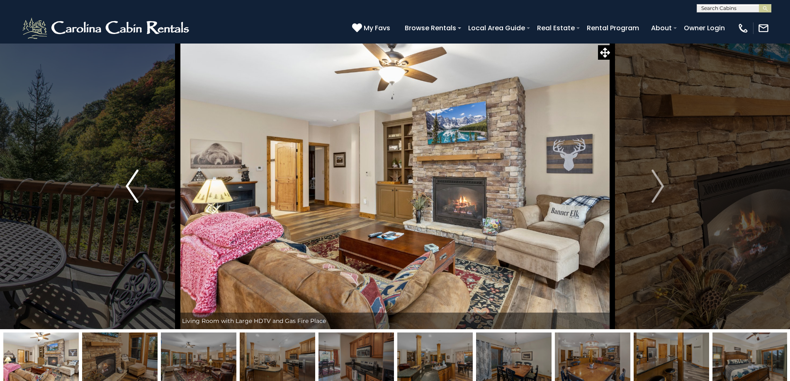
click at [134, 188] on img "Previous" at bounding box center [132, 186] width 12 height 33
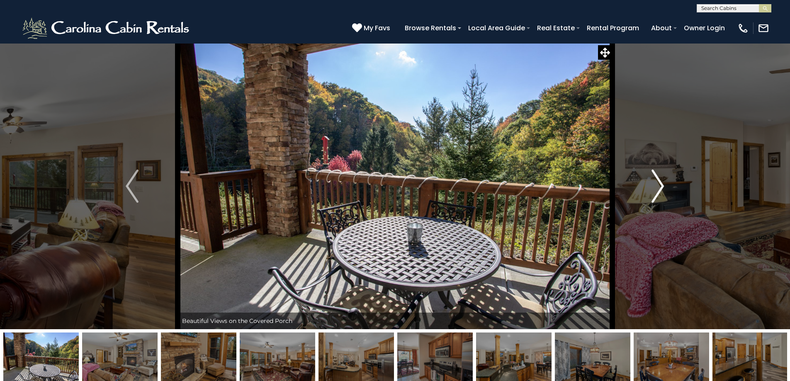
click at [661, 188] on img "Next" at bounding box center [658, 186] width 12 height 33
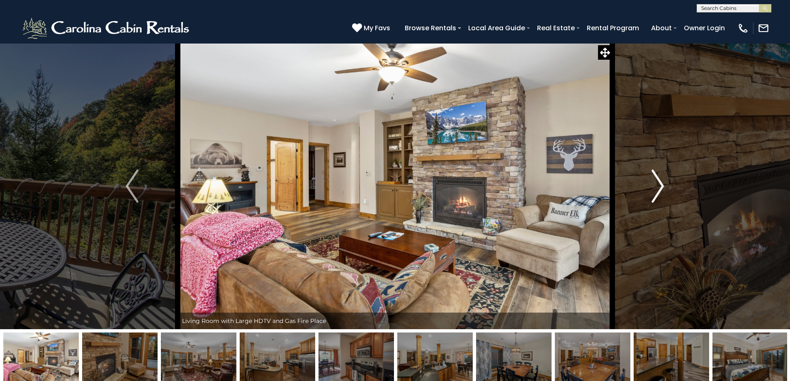
click at [661, 188] on img "Next" at bounding box center [658, 186] width 12 height 33
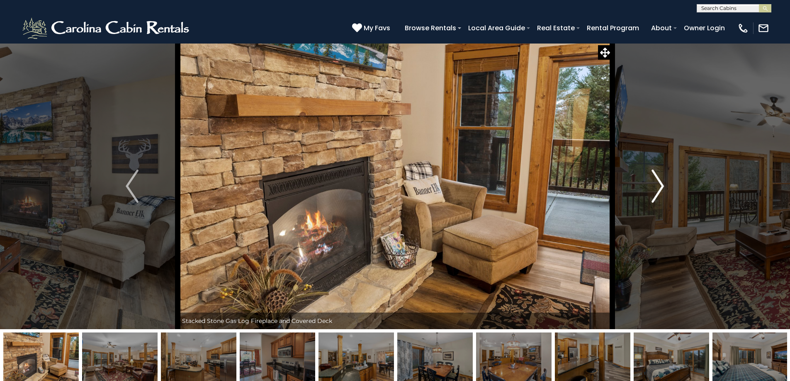
click at [661, 188] on img "Next" at bounding box center [658, 186] width 12 height 33
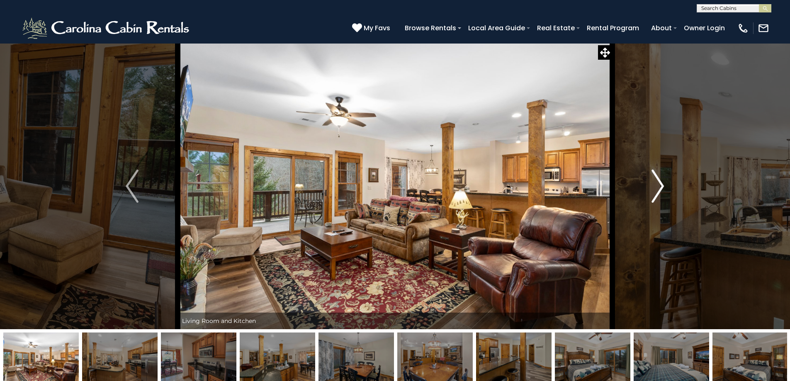
click at [661, 188] on img "Next" at bounding box center [658, 186] width 12 height 33
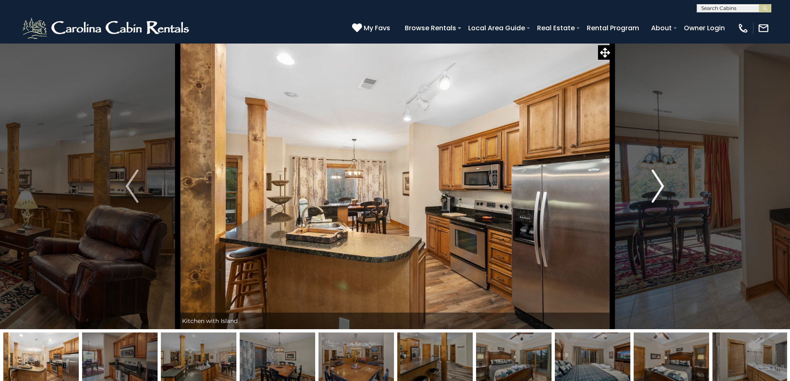
click at [661, 188] on img "Next" at bounding box center [658, 186] width 12 height 33
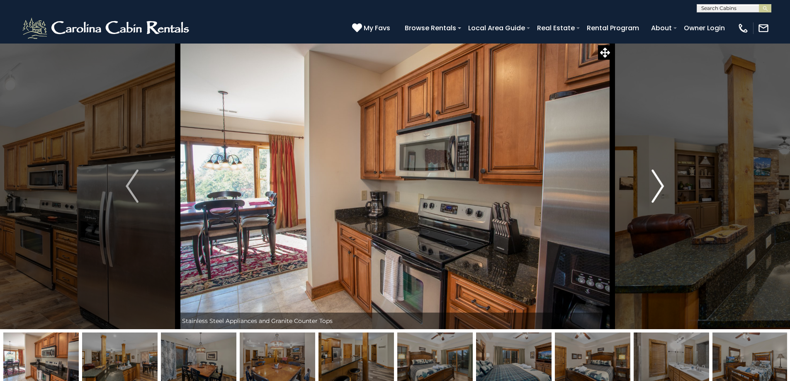
click at [661, 188] on img "Next" at bounding box center [658, 186] width 12 height 33
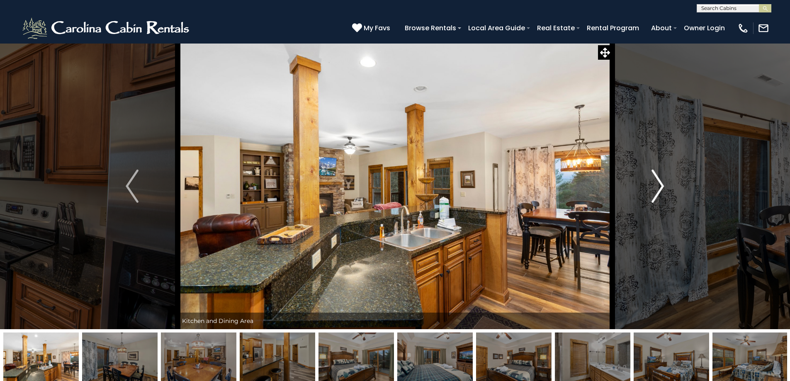
click at [661, 188] on img "Next" at bounding box center [658, 186] width 12 height 33
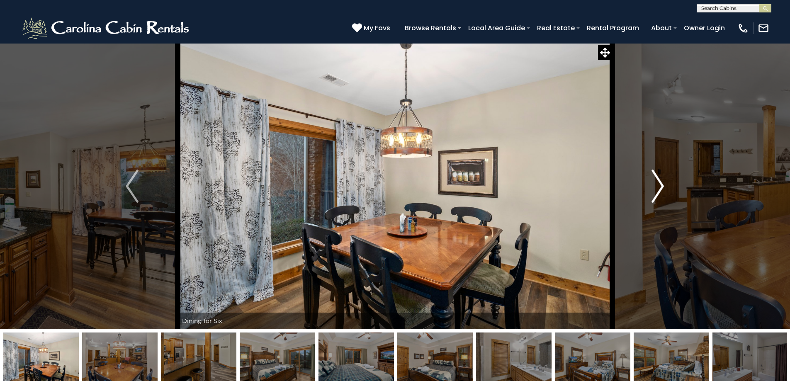
click at [661, 188] on img "Next" at bounding box center [658, 186] width 12 height 33
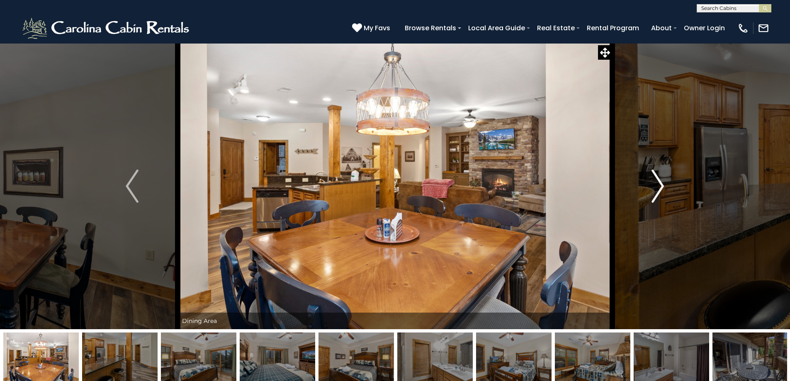
click at [661, 188] on img "Next" at bounding box center [658, 186] width 12 height 33
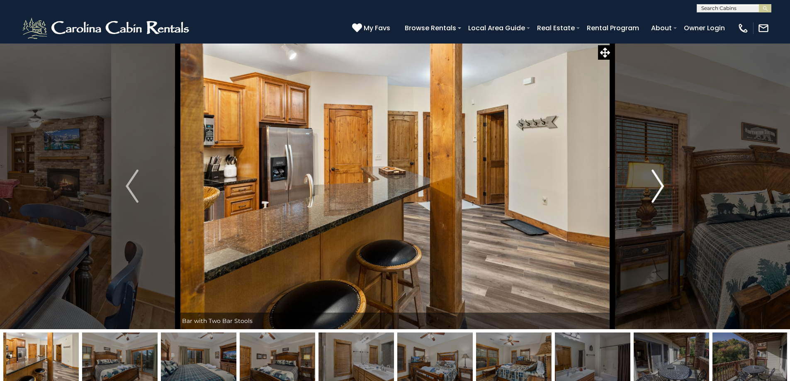
click at [661, 188] on img "Next" at bounding box center [658, 186] width 12 height 33
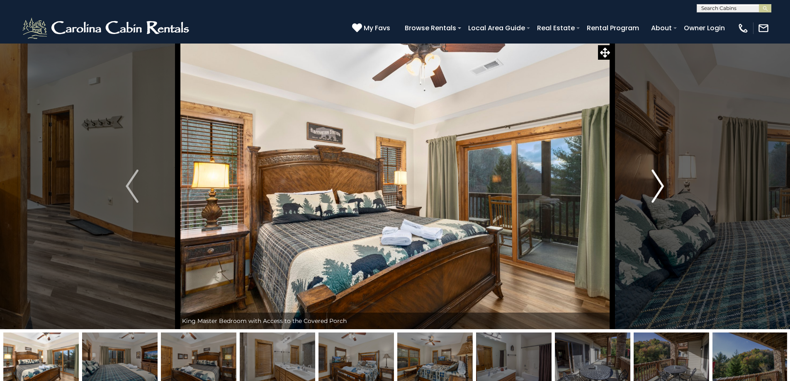
click at [661, 188] on img "Next" at bounding box center [658, 186] width 12 height 33
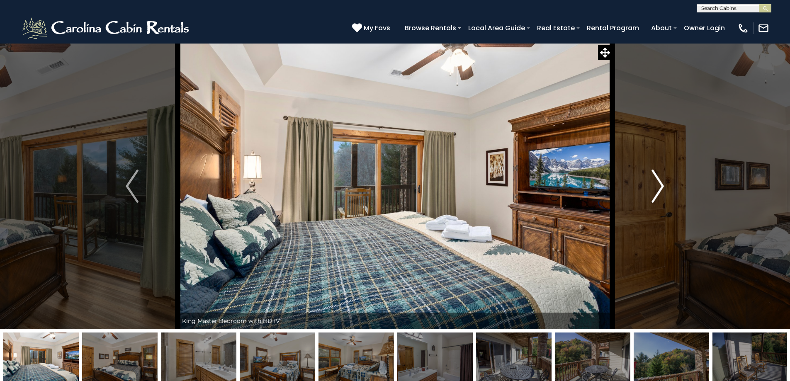
click at [661, 188] on img "Next" at bounding box center [658, 186] width 12 height 33
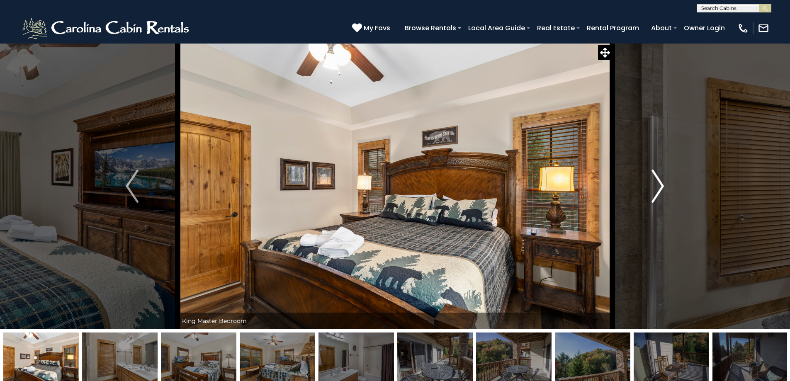
click at [661, 188] on img "Next" at bounding box center [658, 186] width 12 height 33
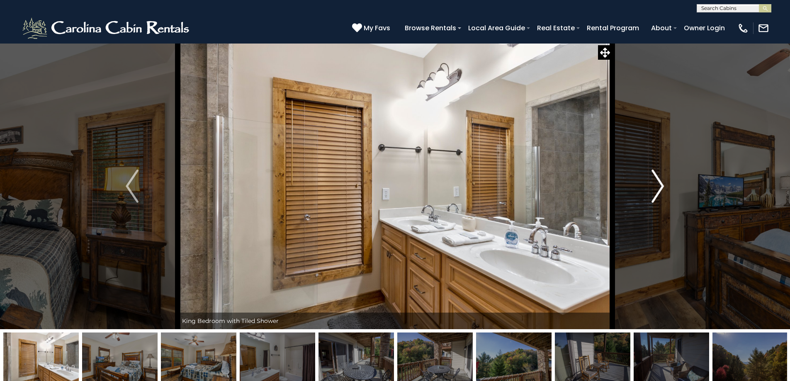
click at [661, 188] on img "Next" at bounding box center [658, 186] width 12 height 33
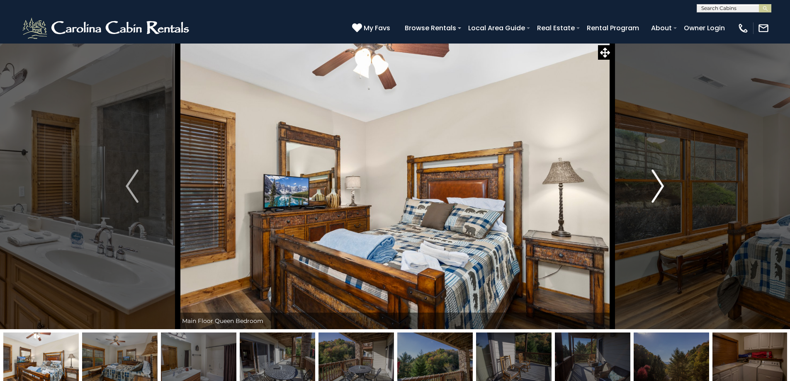
click at [661, 188] on img "Next" at bounding box center [658, 186] width 12 height 33
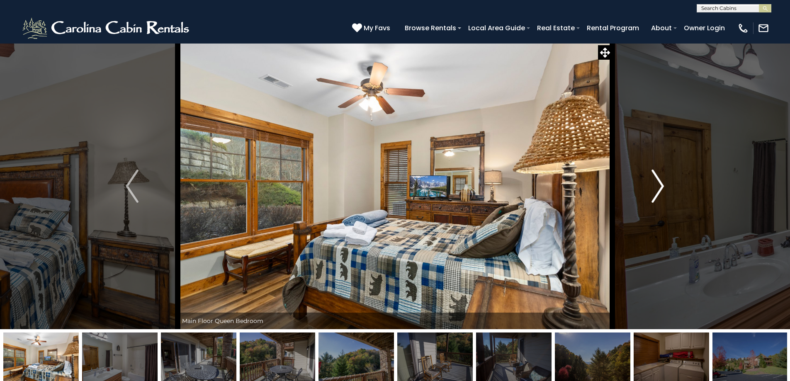
click at [661, 188] on img "Next" at bounding box center [658, 186] width 12 height 33
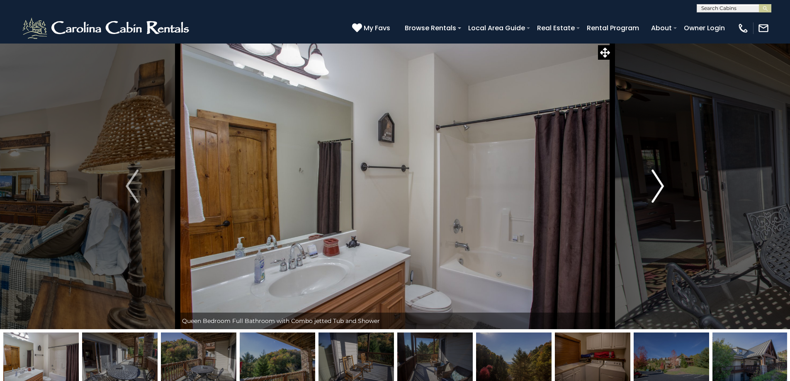
click at [661, 188] on img "Next" at bounding box center [658, 186] width 12 height 33
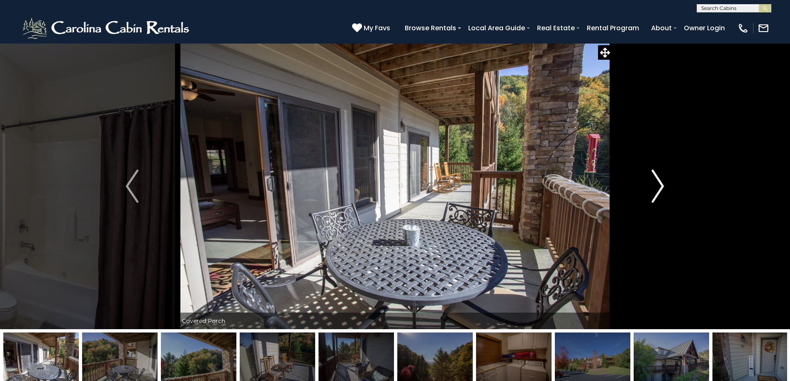
click at [661, 188] on img "Next" at bounding box center [658, 186] width 12 height 33
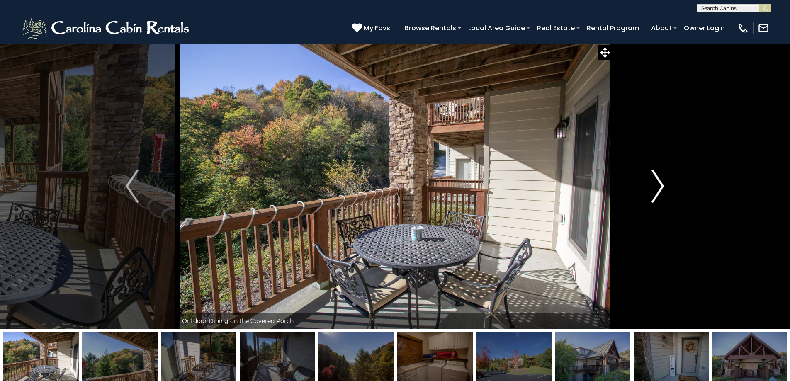
click at [661, 188] on img "Next" at bounding box center [658, 186] width 12 height 33
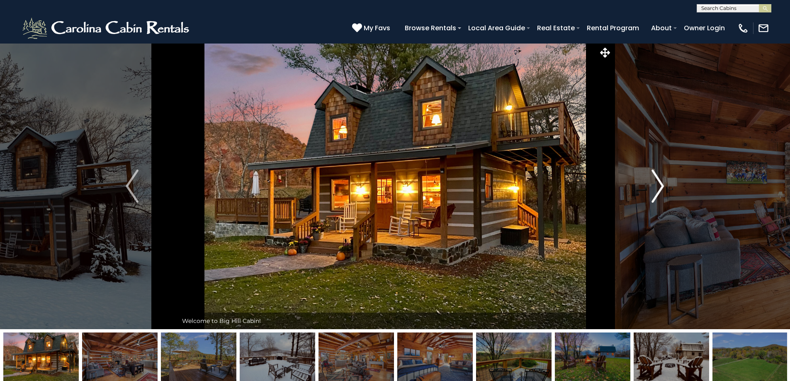
click at [664, 183] on img "Next" at bounding box center [658, 186] width 12 height 33
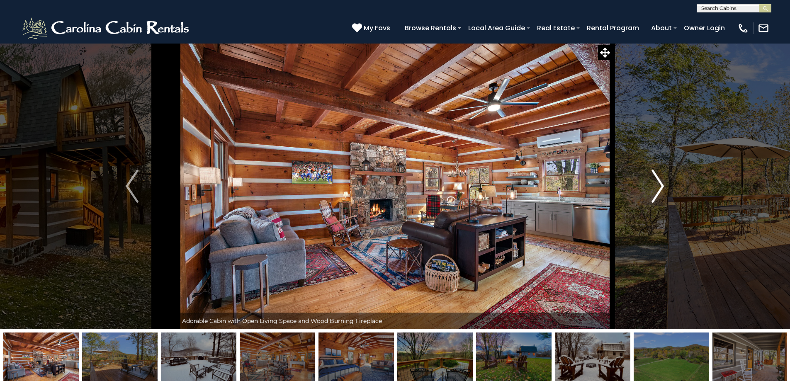
click at [664, 183] on img "Next" at bounding box center [658, 186] width 12 height 33
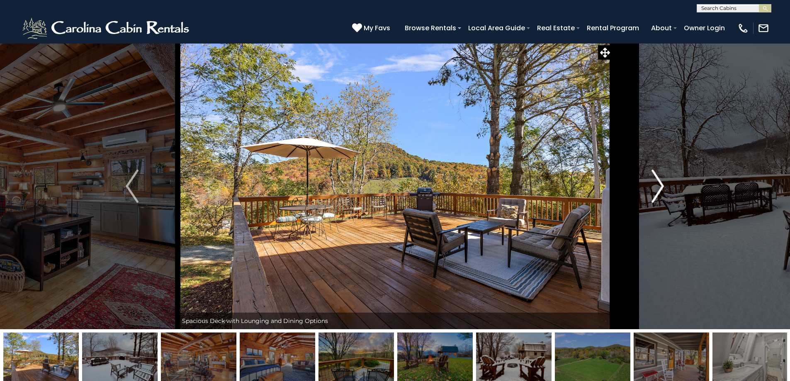
click at [664, 184] on img "Next" at bounding box center [658, 186] width 12 height 33
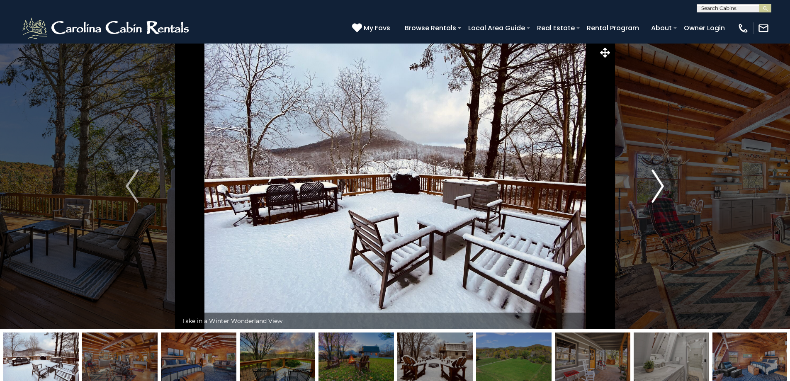
click at [664, 184] on img "Next" at bounding box center [658, 186] width 12 height 33
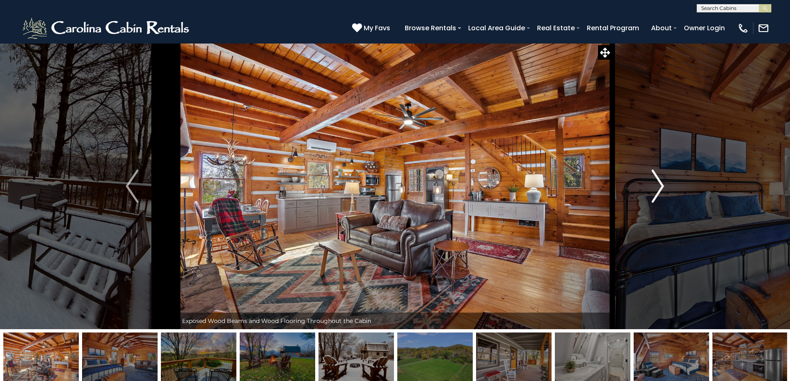
click at [664, 184] on img "Next" at bounding box center [658, 186] width 12 height 33
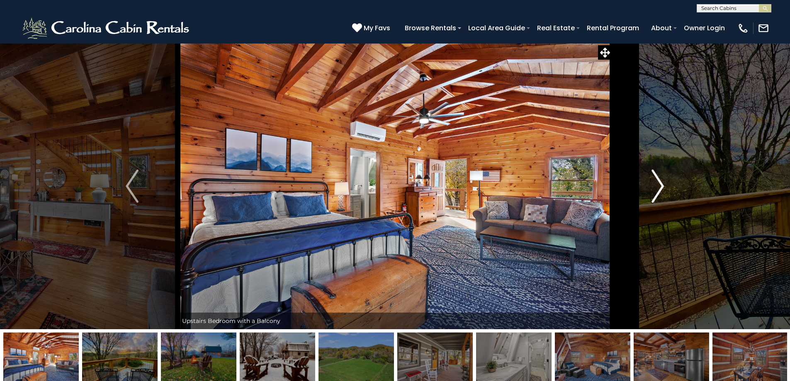
click at [664, 184] on img "Next" at bounding box center [658, 186] width 12 height 33
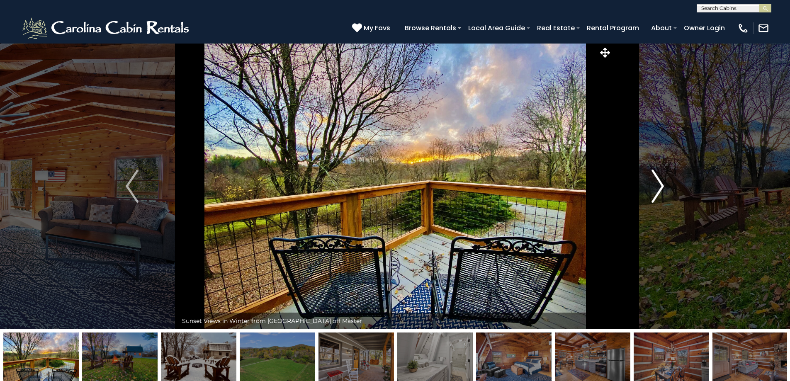
click at [664, 184] on img "Next" at bounding box center [658, 186] width 12 height 33
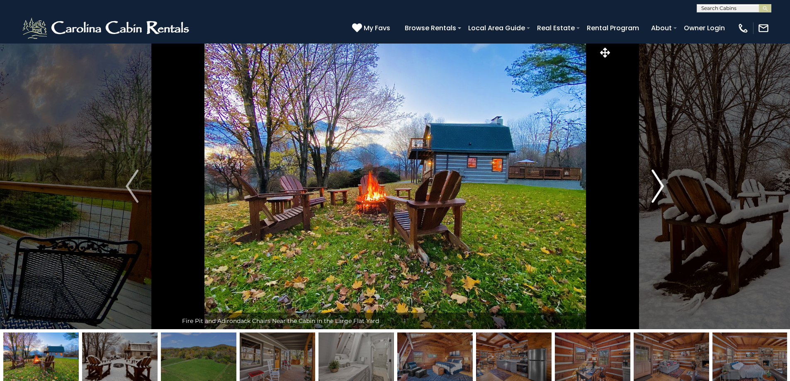
click at [664, 184] on img "Next" at bounding box center [658, 186] width 12 height 33
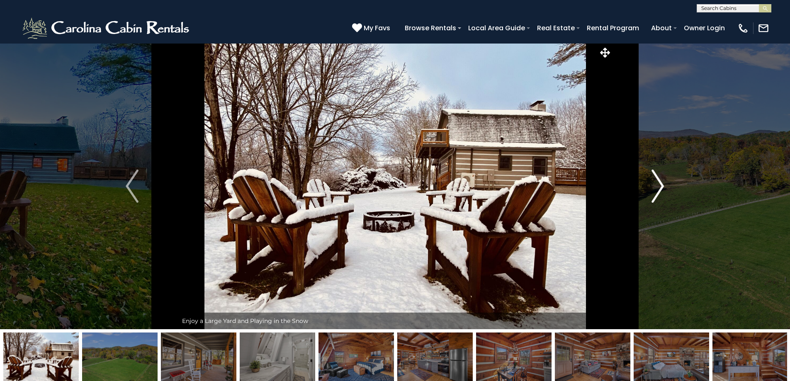
click at [664, 184] on img "Next" at bounding box center [658, 186] width 12 height 33
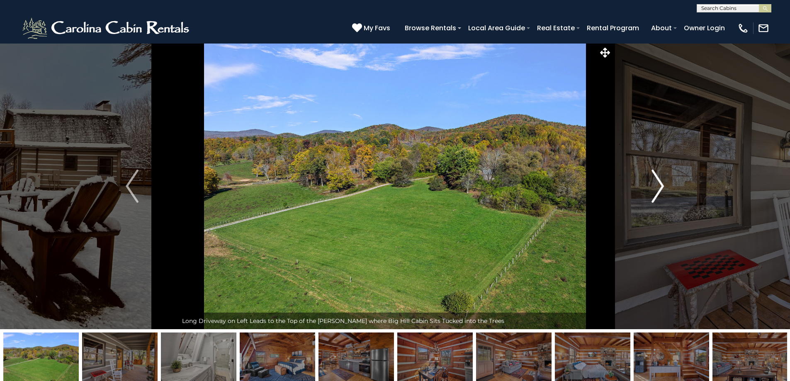
click at [664, 184] on img "Next" at bounding box center [658, 186] width 12 height 33
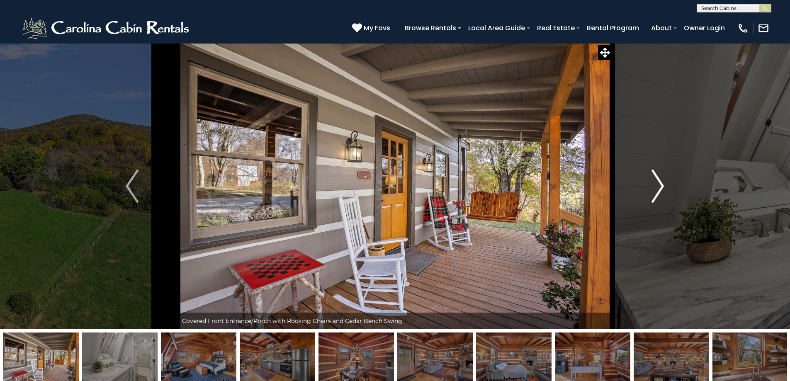
click at [664, 184] on img "Next" at bounding box center [658, 186] width 12 height 33
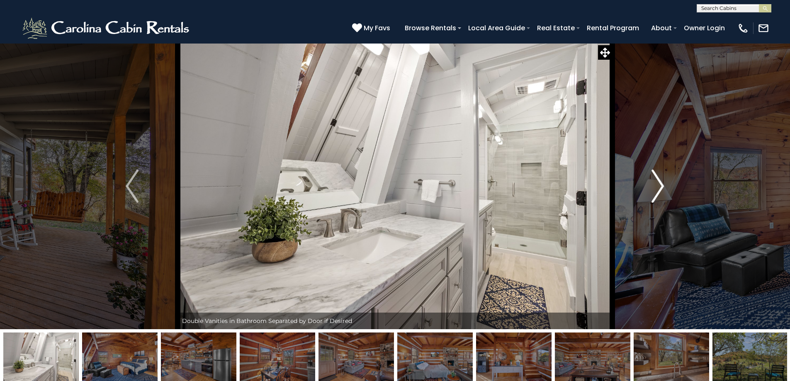
click at [664, 184] on img "Next" at bounding box center [658, 186] width 12 height 33
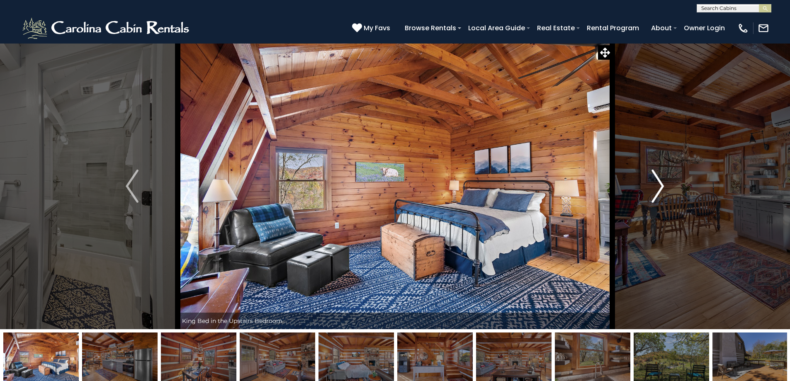
click at [664, 184] on img "Next" at bounding box center [658, 186] width 12 height 33
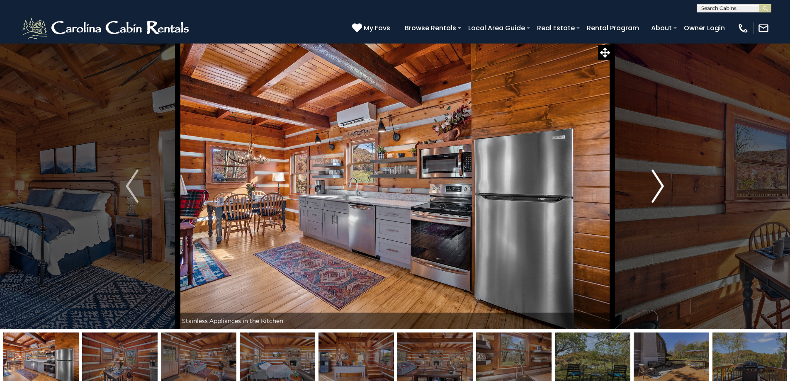
click at [664, 184] on img "Next" at bounding box center [658, 186] width 12 height 33
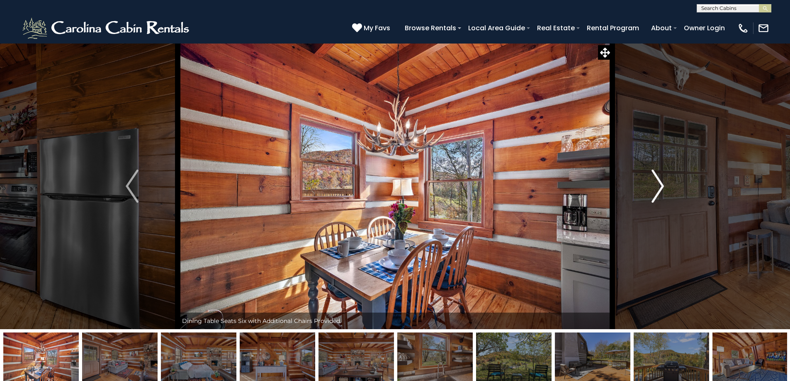
click at [664, 184] on img "Next" at bounding box center [658, 186] width 12 height 33
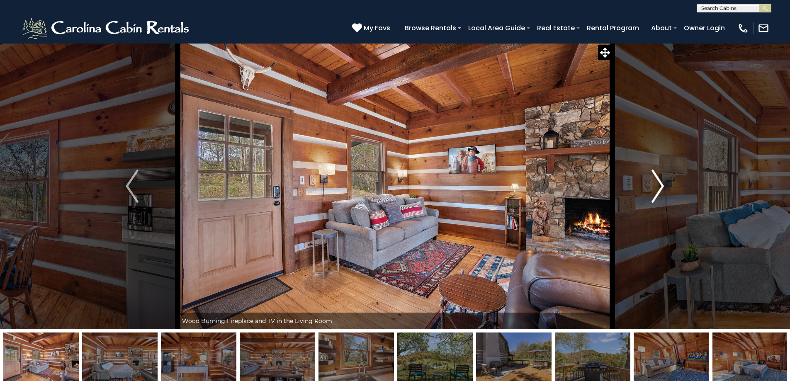
click at [664, 184] on img "Next" at bounding box center [658, 186] width 12 height 33
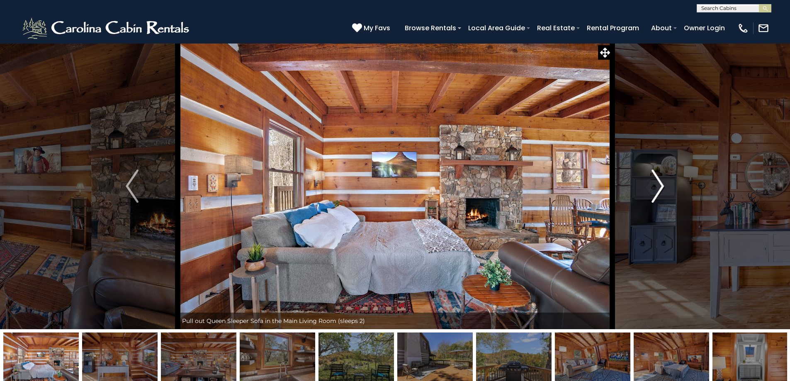
click at [664, 184] on img "Next" at bounding box center [658, 186] width 12 height 33
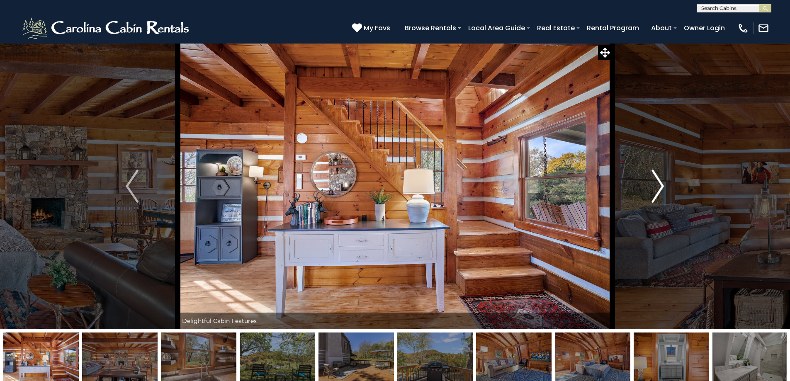
click at [664, 184] on img "Next" at bounding box center [658, 186] width 12 height 33
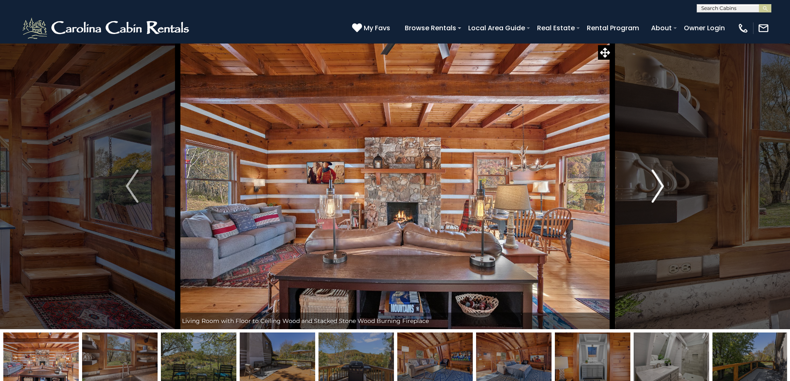
click at [664, 184] on img "Next" at bounding box center [658, 186] width 12 height 33
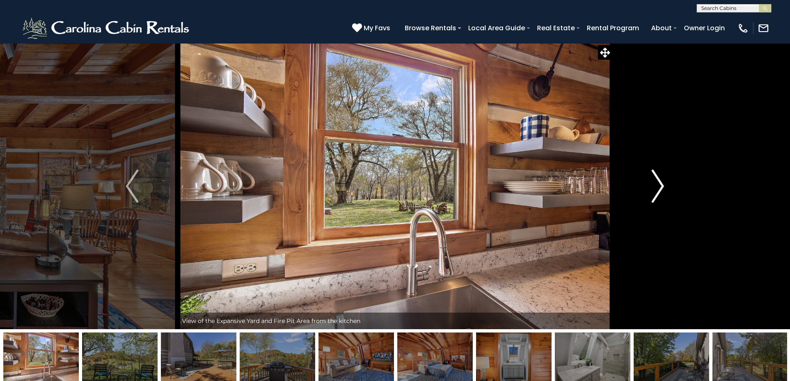
click at [664, 184] on img "Next" at bounding box center [658, 186] width 12 height 33
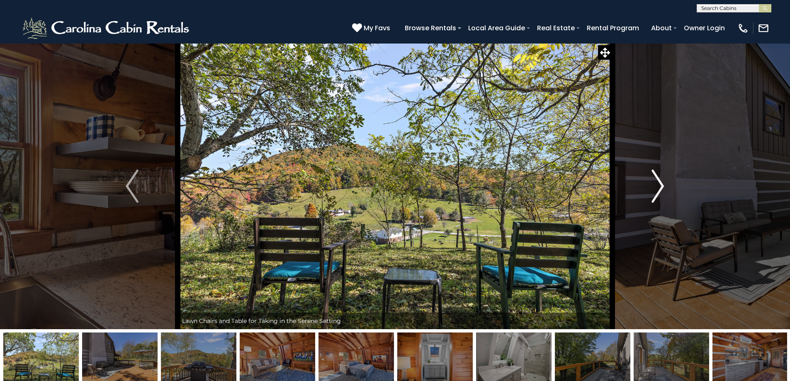
click at [664, 184] on img "Next" at bounding box center [658, 186] width 12 height 33
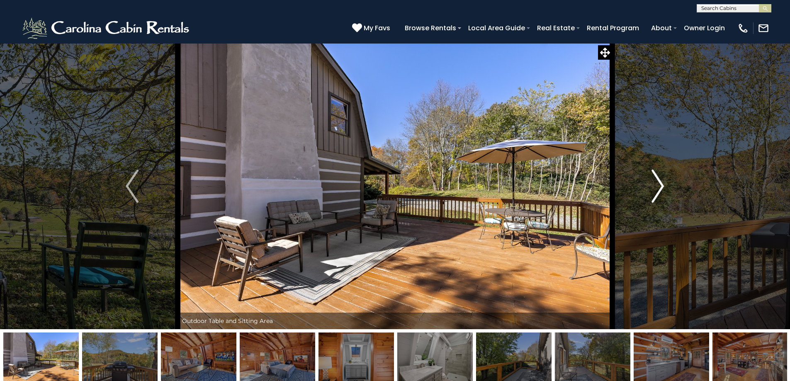
click at [664, 184] on img "Next" at bounding box center [658, 186] width 12 height 33
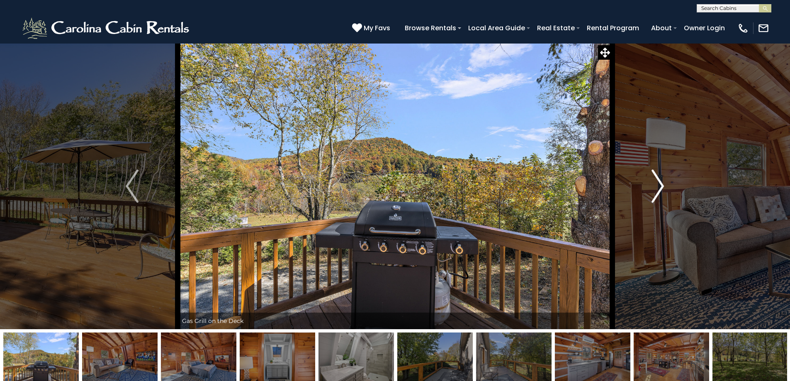
click at [664, 184] on img "Next" at bounding box center [658, 186] width 12 height 33
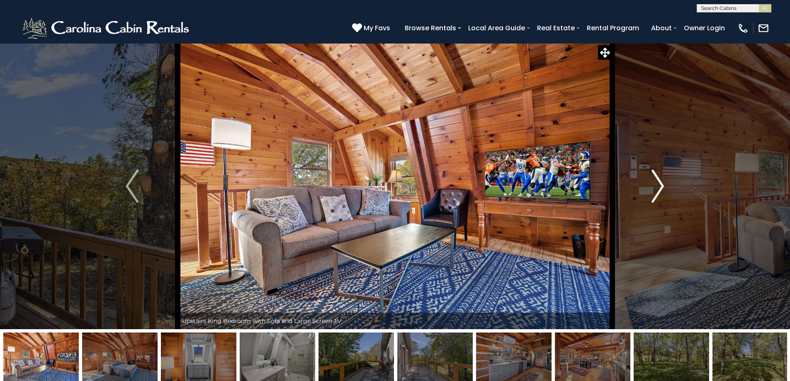
click at [664, 184] on img "Next" at bounding box center [658, 186] width 12 height 33
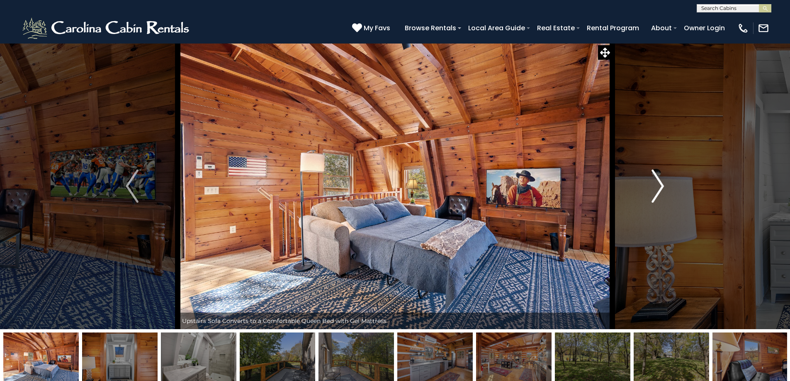
click at [664, 184] on img "Next" at bounding box center [658, 186] width 12 height 33
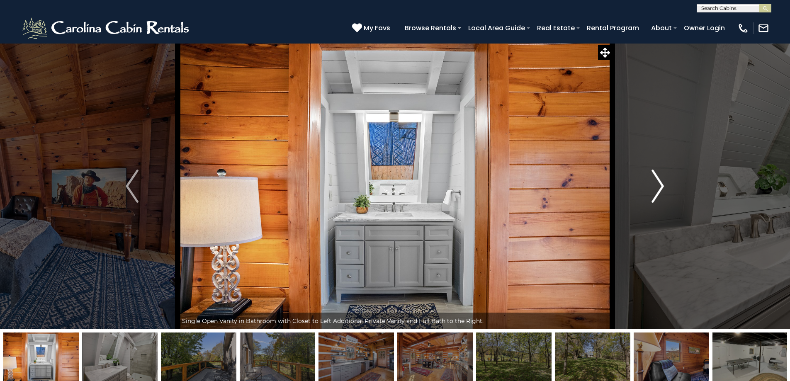
click at [664, 184] on img "Next" at bounding box center [658, 186] width 12 height 33
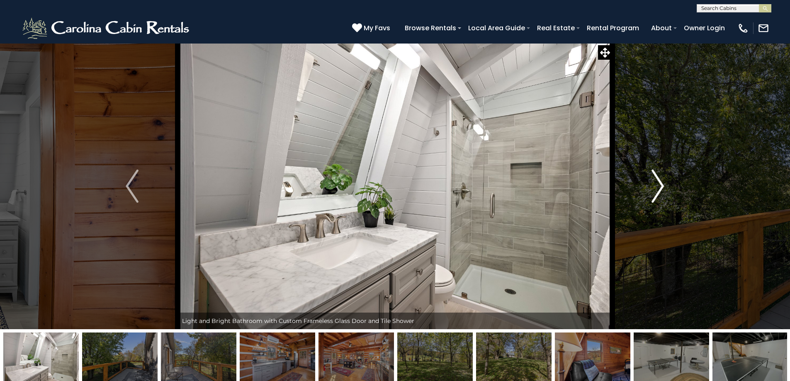
click at [664, 184] on img "Next" at bounding box center [658, 186] width 12 height 33
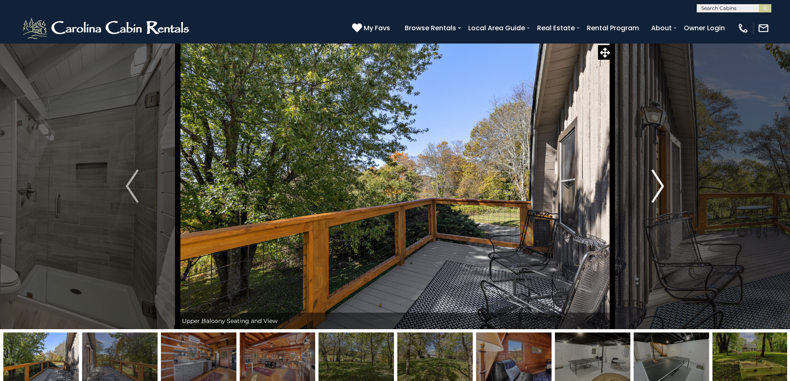
click at [664, 184] on img "Next" at bounding box center [658, 186] width 12 height 33
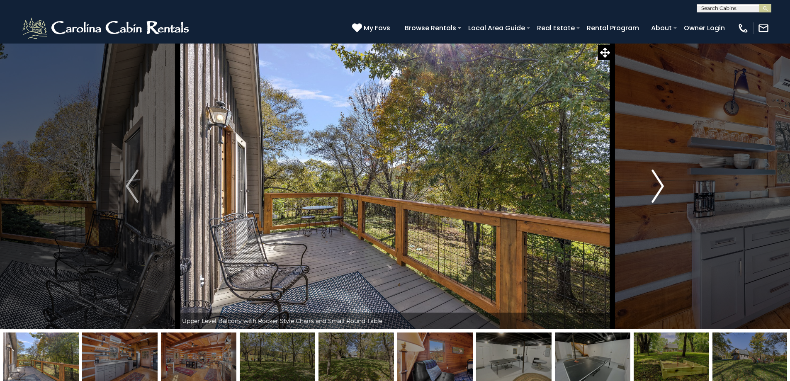
click at [664, 184] on img "Next" at bounding box center [658, 186] width 12 height 33
